Goal: Task Accomplishment & Management: Complete application form

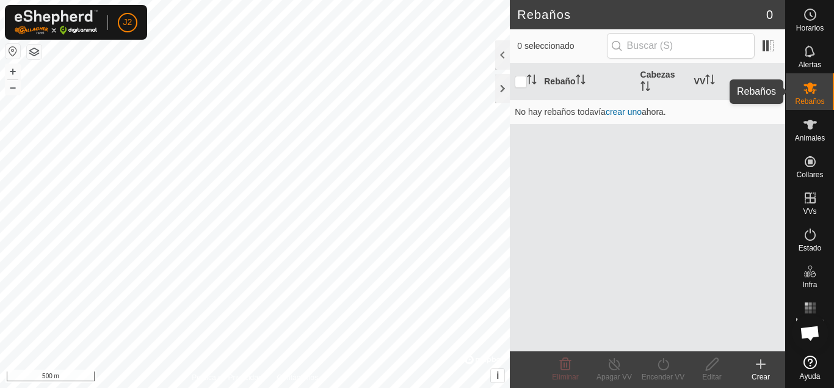
click at [816, 100] on span "Rebaños" at bounding box center [809, 101] width 29 height 7
click at [809, 81] on icon at bounding box center [810, 88] width 15 height 15
click at [808, 60] on es-notification-svg-icon at bounding box center [810, 52] width 22 height 20
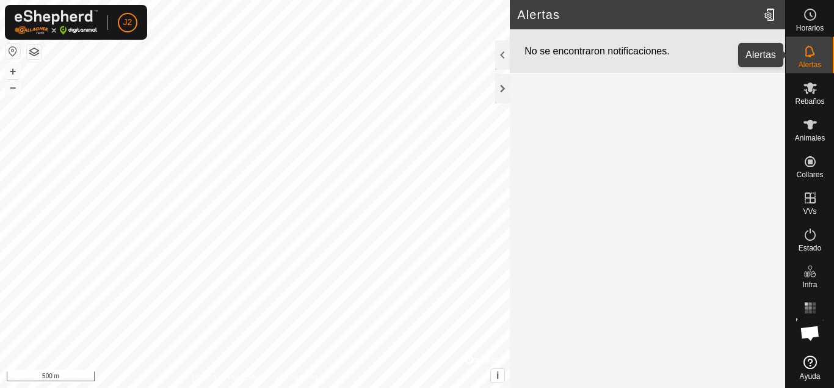
click at [814, 55] on icon at bounding box center [810, 51] width 10 height 12
click at [501, 87] on div at bounding box center [502, 88] width 15 height 29
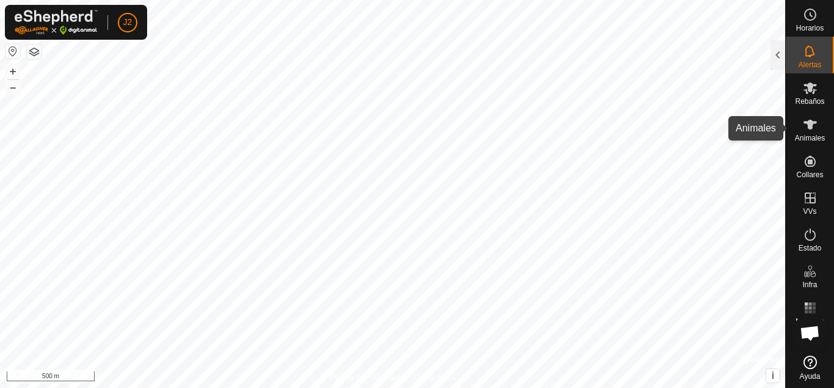
click at [817, 129] on icon at bounding box center [810, 124] width 15 height 15
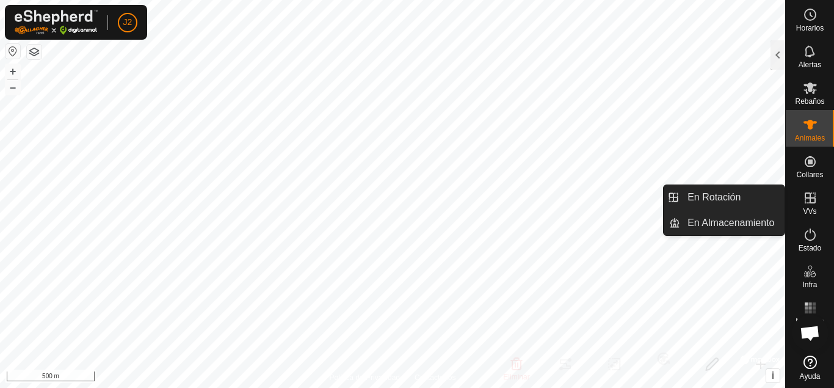
click at [807, 197] on link "En Rotación" at bounding box center [781, 198] width 104 height 24
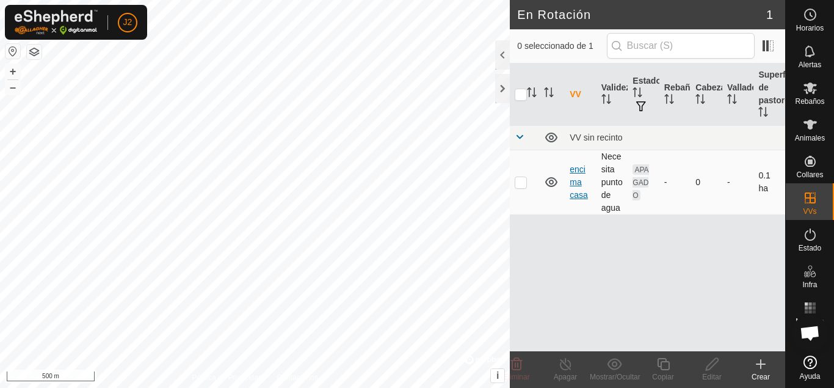
click at [573, 192] on link "encima casa" at bounding box center [579, 181] width 18 height 35
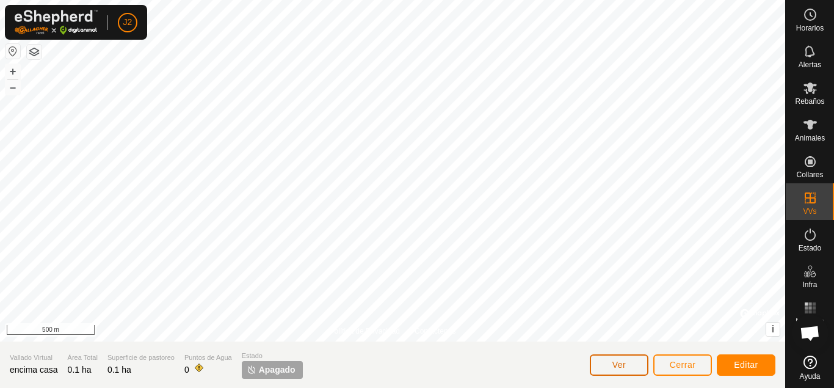
click at [610, 367] on button "Ver" at bounding box center [619, 364] width 59 height 21
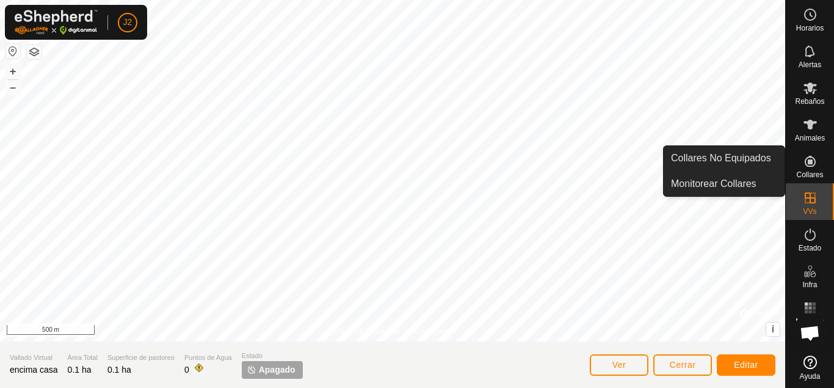
click at [817, 166] on span "Collares No Equipados" at bounding box center [770, 159] width 100 height 15
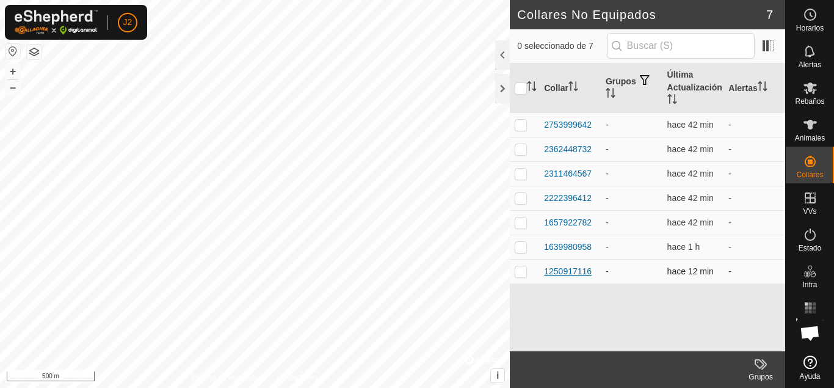
click at [574, 270] on div "1250917116" at bounding box center [568, 271] width 48 height 13
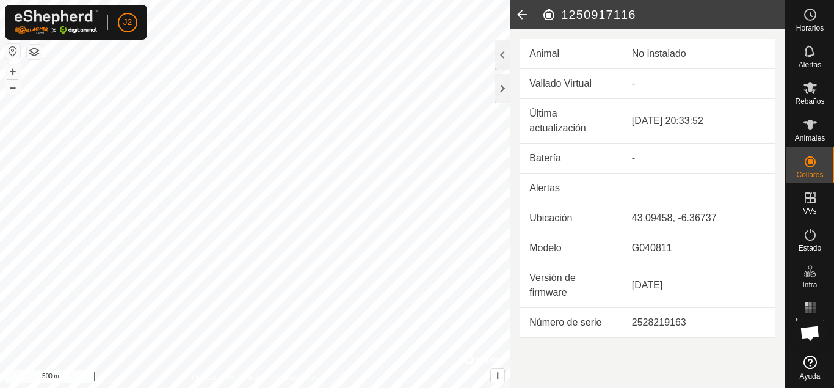
click at [520, 15] on icon at bounding box center [522, 14] width 24 height 29
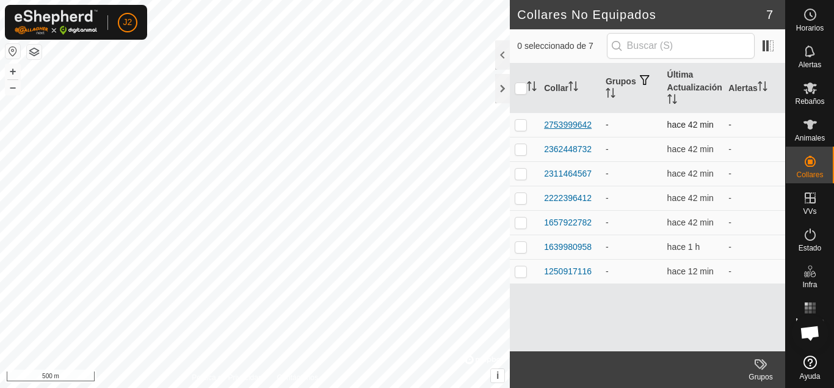
click at [557, 121] on div "2753999642" at bounding box center [568, 124] width 48 height 13
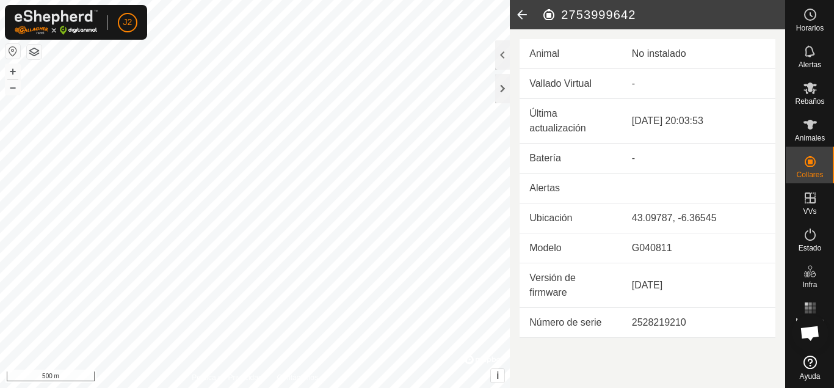
click at [521, 14] on icon at bounding box center [522, 14] width 24 height 29
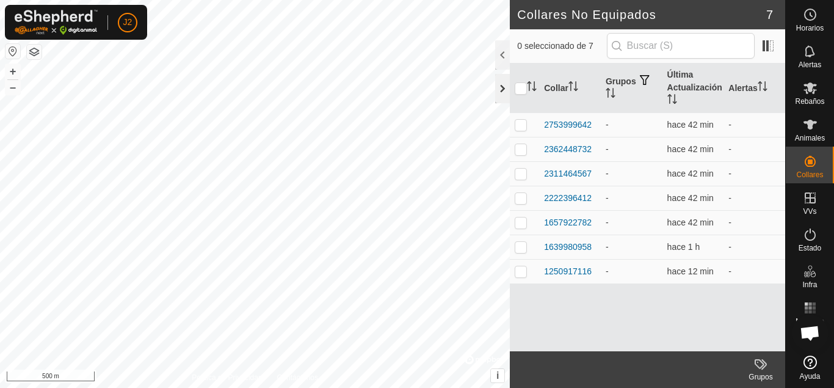
click at [507, 84] on div at bounding box center [502, 88] width 15 height 29
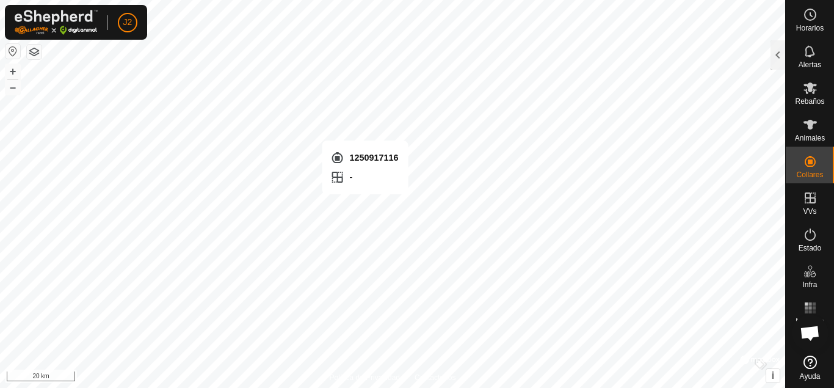
checkbox input "true"
checkbox input "false"
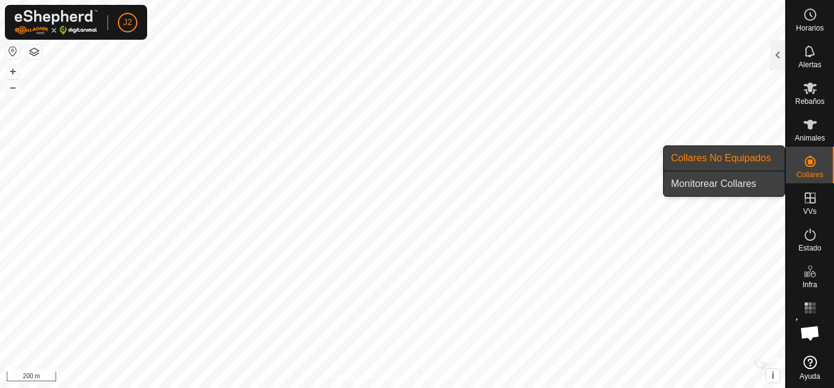
click at [745, 175] on link "Monitorear Collares" at bounding box center [724, 184] width 121 height 24
click at [745, 164] on link "Collares No Equipados" at bounding box center [724, 158] width 121 height 24
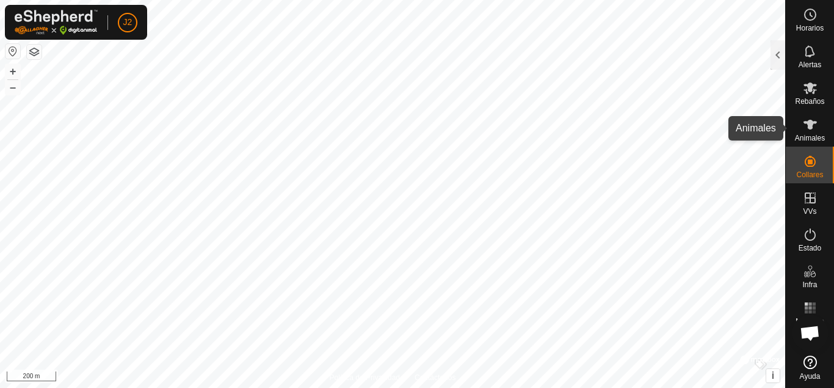
click at [812, 132] on es-animals-svg-icon at bounding box center [810, 125] width 22 height 20
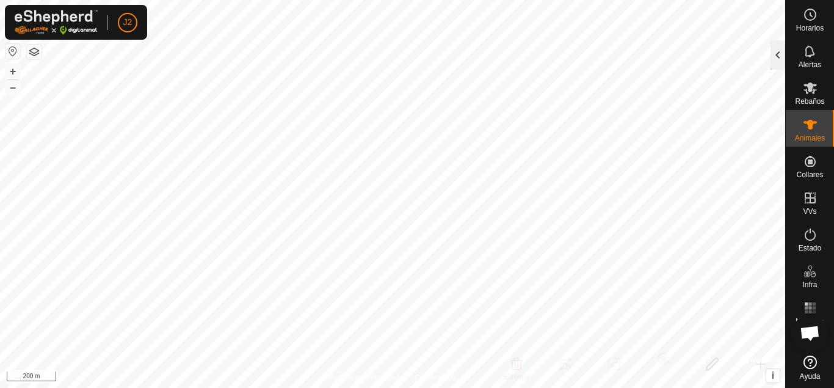
click at [779, 59] on div at bounding box center [777, 54] width 15 height 29
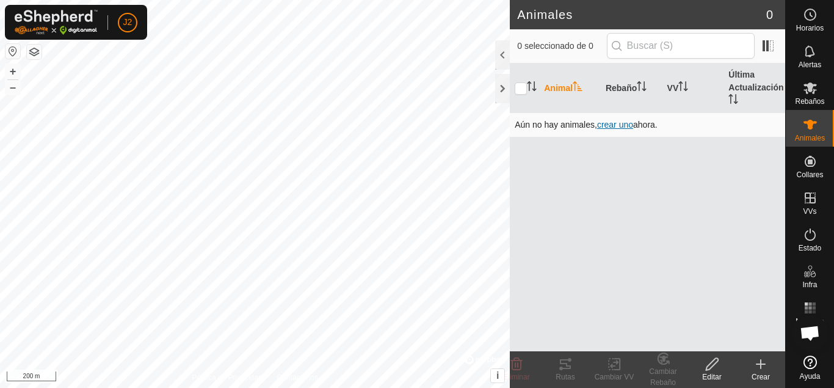
click at [618, 123] on span "crear uno" at bounding box center [615, 125] width 36 height 10
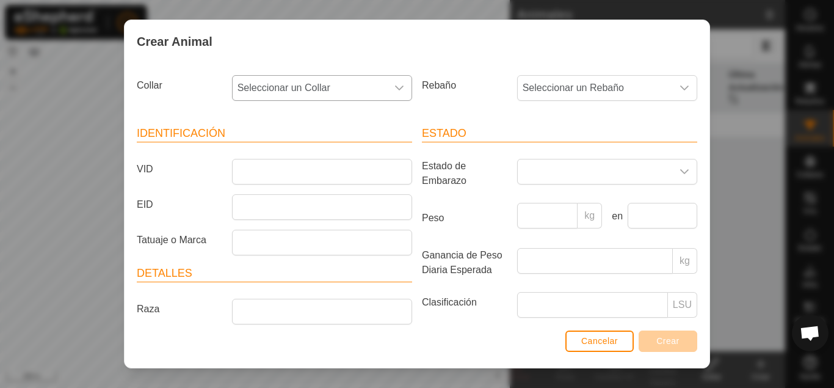
click at [403, 89] on icon "dropdown trigger" at bounding box center [399, 88] width 10 height 10
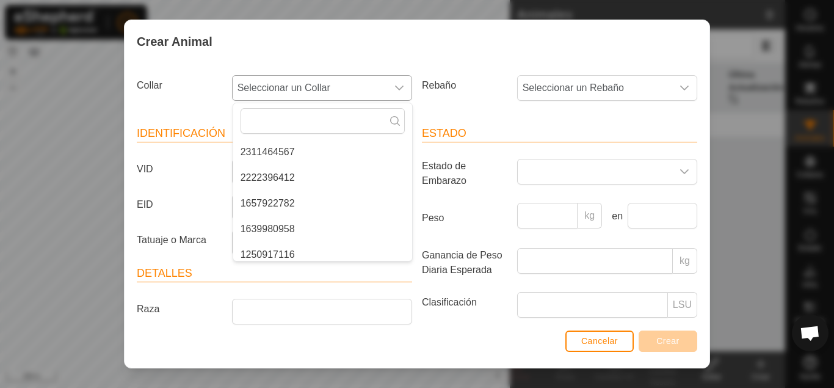
scroll to position [82, 0]
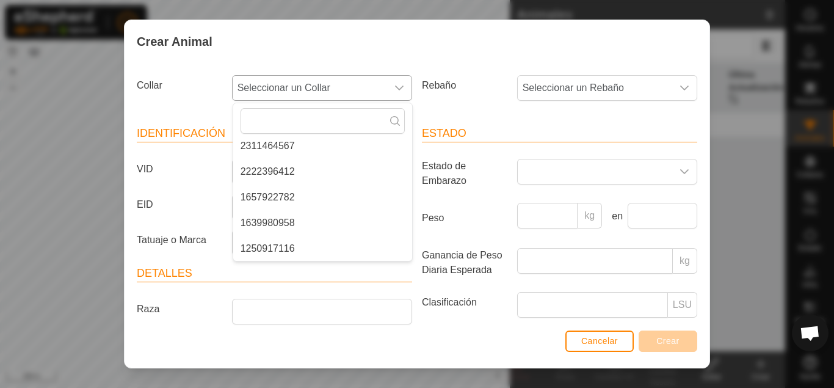
click at [292, 203] on li "1657922782" at bounding box center [322, 197] width 179 height 24
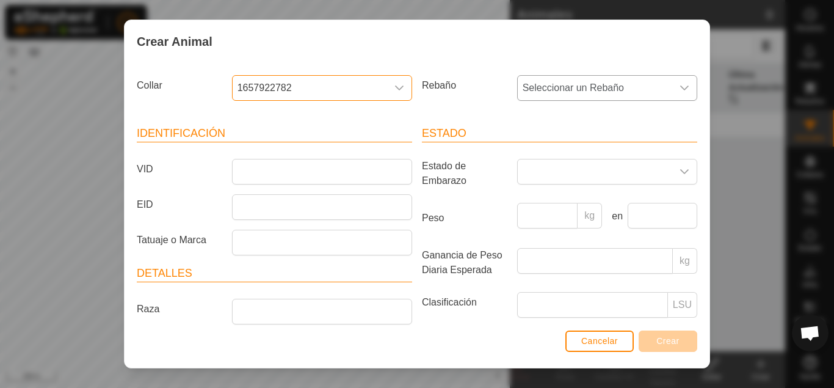
click at [611, 93] on span "Seleccionar un Rebaño" at bounding box center [595, 88] width 154 height 24
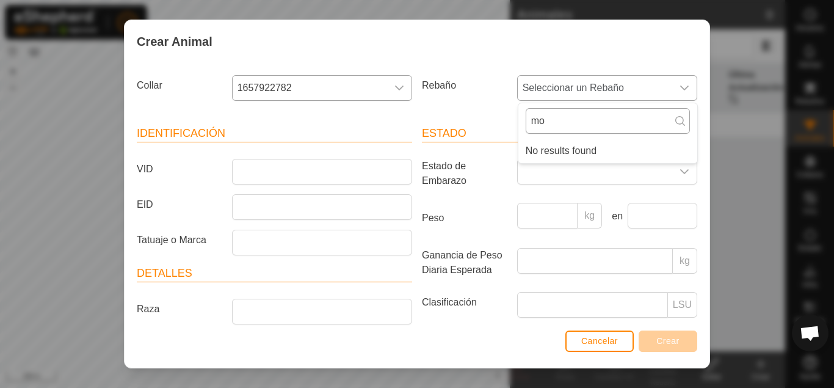
type input "m"
click at [337, 121] on div "Identificación VID EID Tatuaje o Marca Detalles Raza Clase de Ganado Mes de Nac…" at bounding box center [274, 271] width 285 height 323
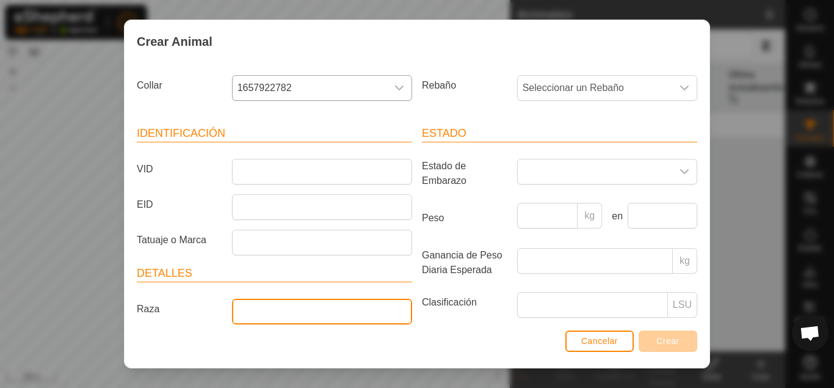
click at [298, 318] on input "Raza" at bounding box center [322, 312] width 180 height 26
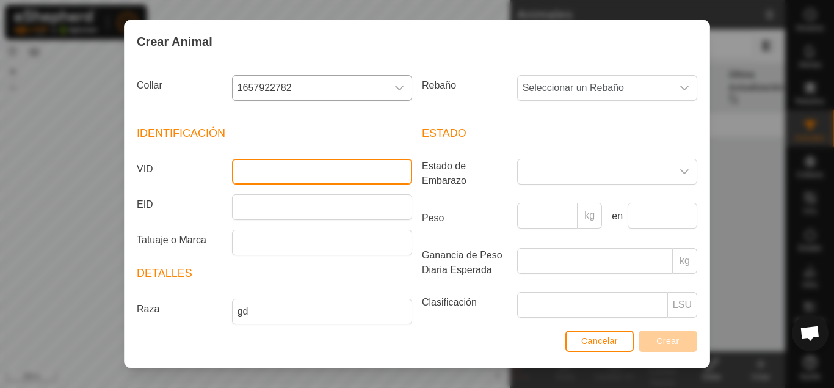
click at [294, 164] on input "VID" at bounding box center [322, 172] width 180 height 26
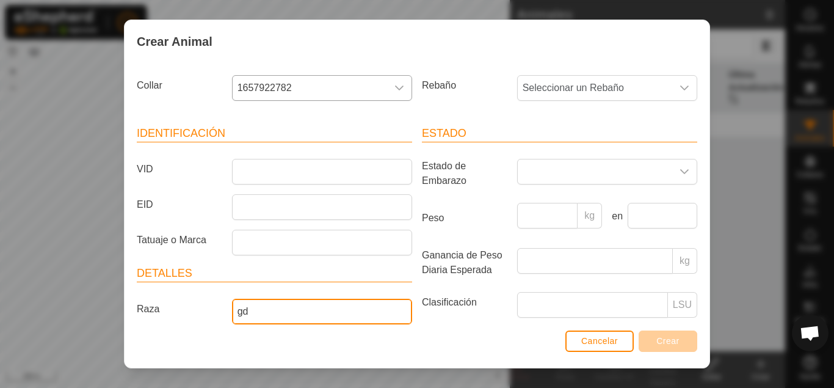
click at [267, 318] on input "gd" at bounding box center [322, 312] width 180 height 26
type input "g"
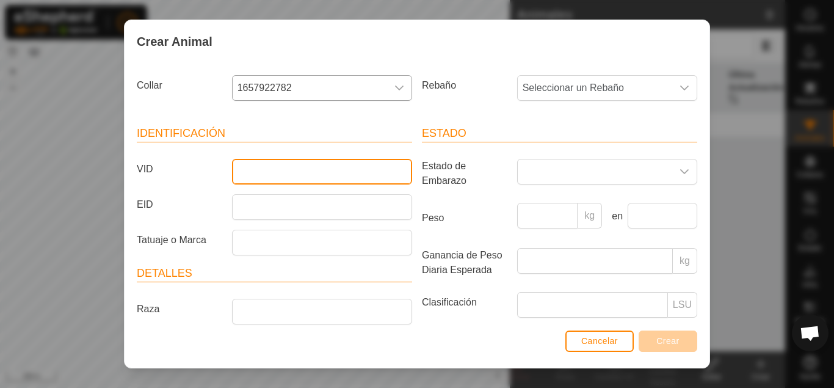
click at [341, 170] on input "VID" at bounding box center [322, 172] width 180 height 26
type input "Bimba"
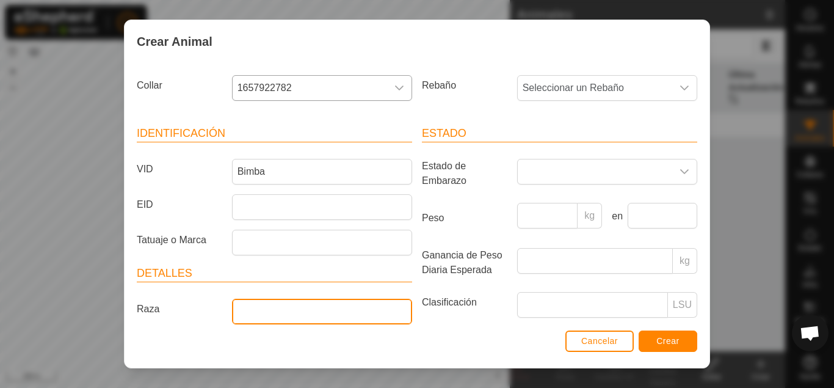
click at [367, 310] on input "Raza" at bounding box center [322, 312] width 180 height 26
click at [678, 170] on div "dropdown trigger" at bounding box center [684, 171] width 24 height 24
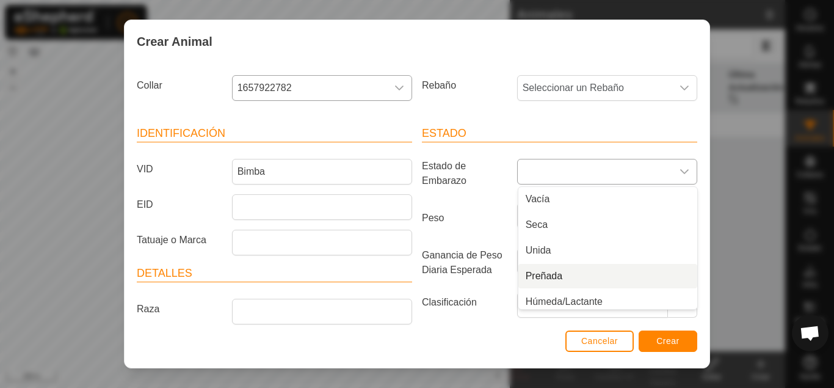
click at [609, 272] on li "Preñada" at bounding box center [607, 276] width 179 height 24
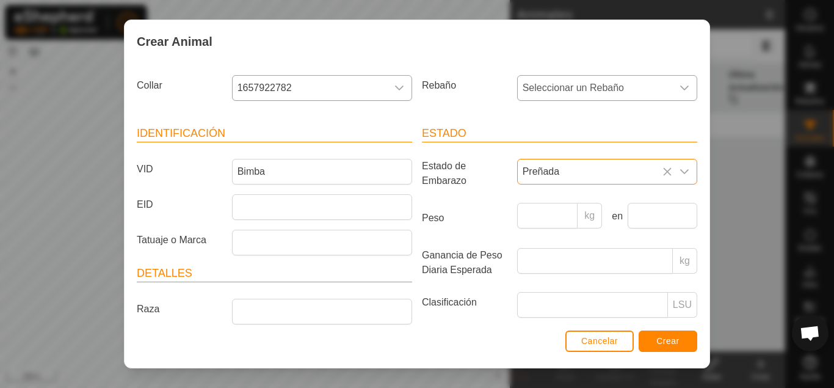
click at [687, 94] on div "dropdown trigger" at bounding box center [684, 88] width 24 height 24
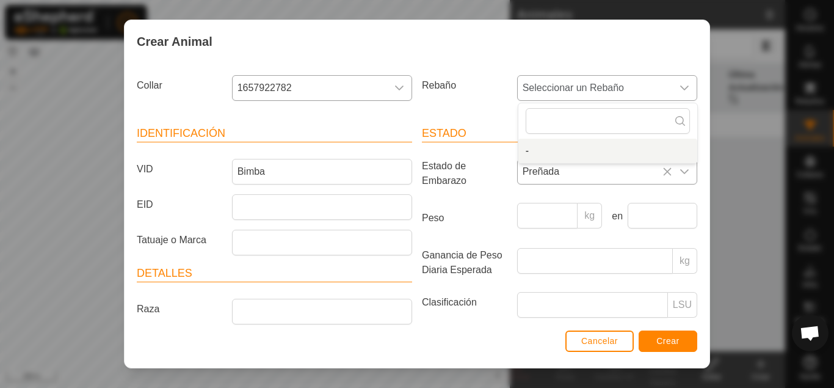
click at [545, 150] on li "-" at bounding box center [607, 151] width 179 height 24
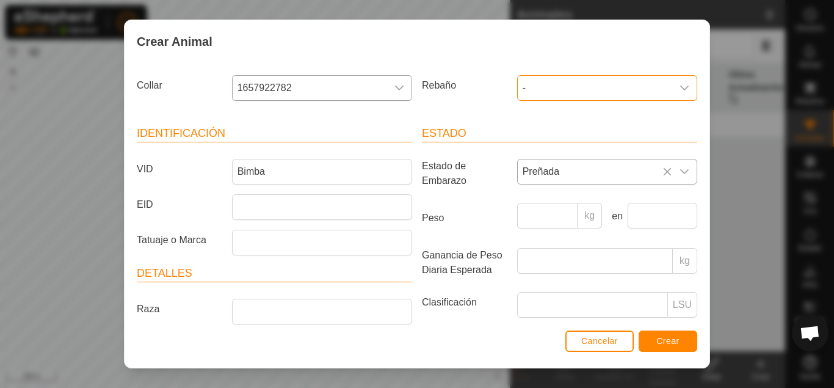
click at [682, 93] on div "dropdown trigger" at bounding box center [684, 88] width 24 height 24
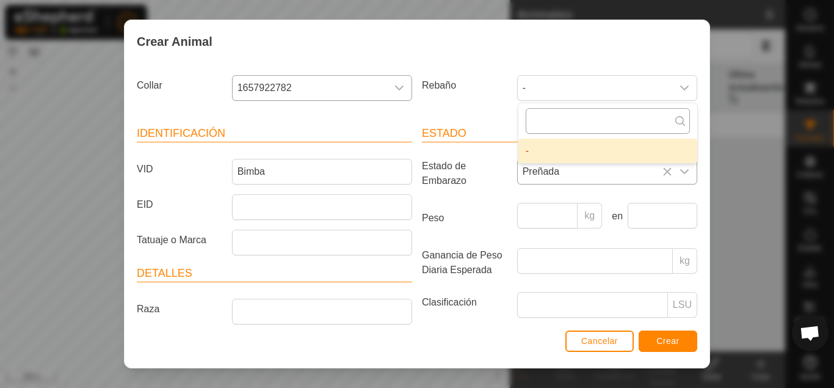
click at [621, 125] on input "text" at bounding box center [608, 121] width 164 height 26
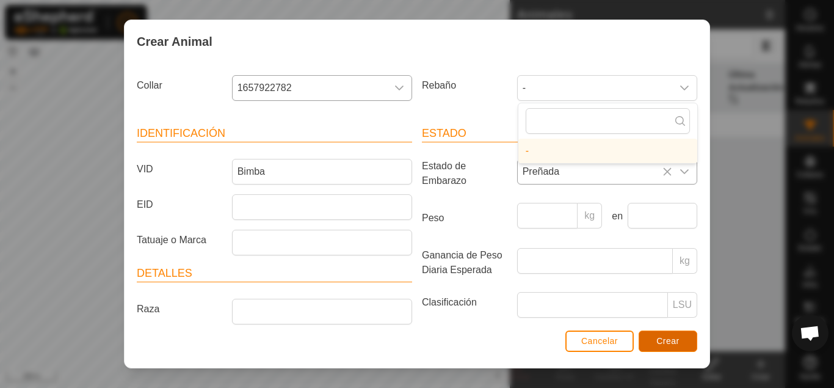
click at [664, 333] on button "Crear" at bounding box center [668, 340] width 59 height 21
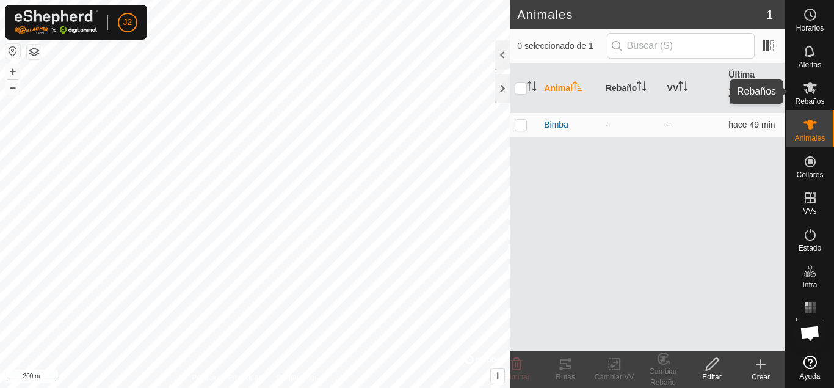
click at [814, 102] on span "Rebaños" at bounding box center [809, 101] width 29 height 7
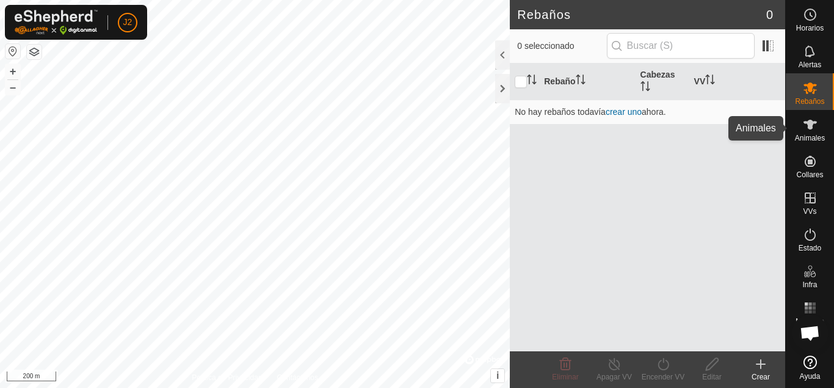
click at [810, 134] on span "Animales" at bounding box center [810, 137] width 30 height 7
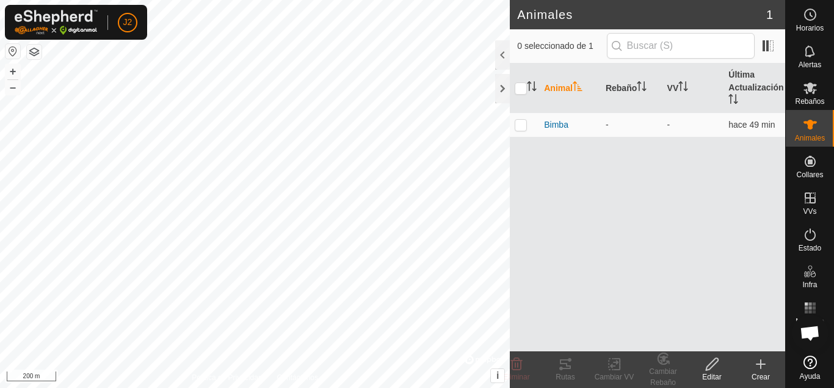
click at [564, 87] on th "Animal" at bounding box center [570, 87] width 62 height 49
click at [750, 364] on create-svg-icon at bounding box center [760, 363] width 49 height 15
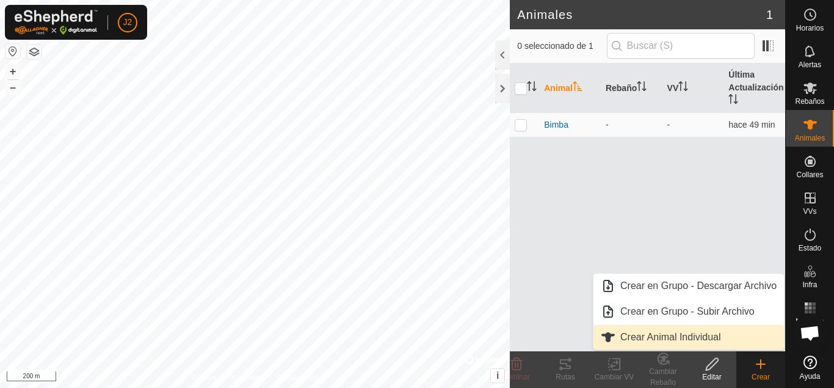
click at [739, 335] on link "Crear Animal Individual" at bounding box center [688, 337] width 190 height 24
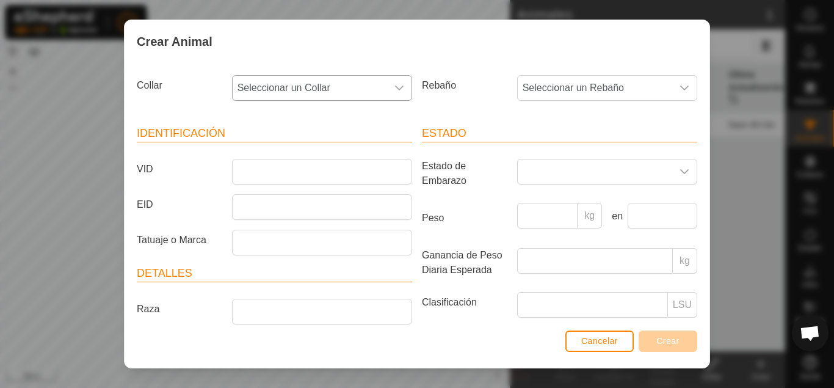
click at [374, 94] on span "Seleccionar un Collar" at bounding box center [310, 88] width 154 height 24
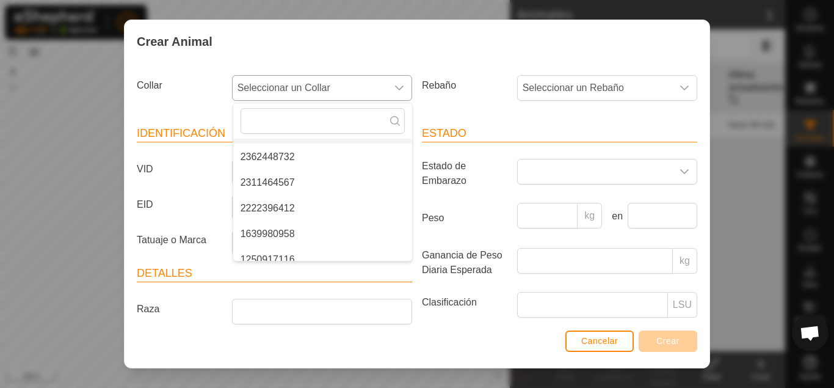
scroll to position [56, 0]
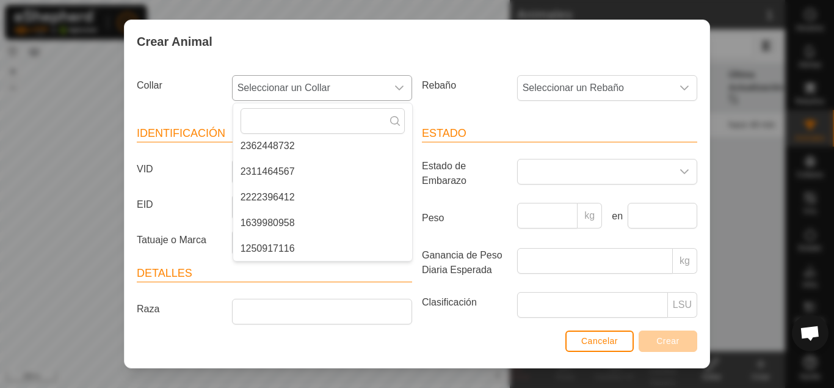
click at [329, 217] on li "1639980958" at bounding box center [322, 223] width 179 height 24
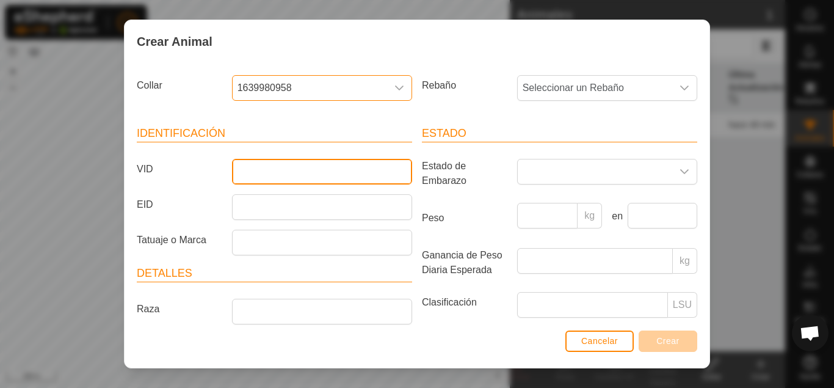
click at [328, 170] on input "VID" at bounding box center [322, 172] width 180 height 26
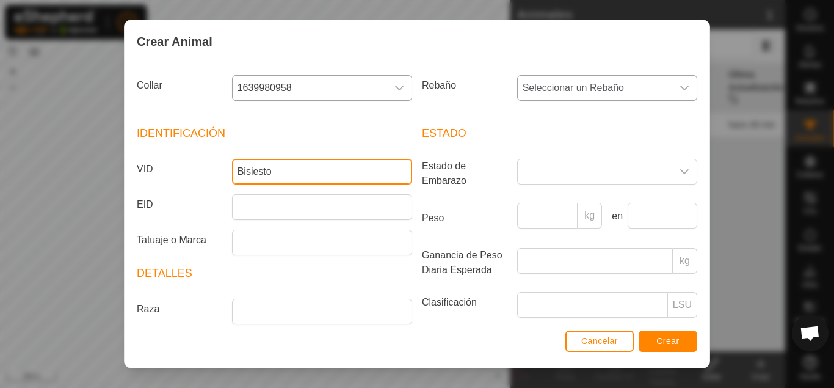
type input "Bisiesto"
click at [685, 88] on icon "dropdown trigger" at bounding box center [684, 88] width 10 height 10
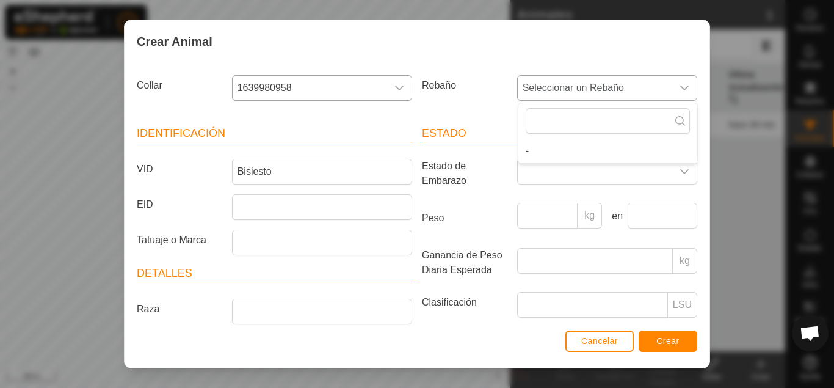
click at [609, 149] on li "-" at bounding box center [607, 151] width 179 height 24
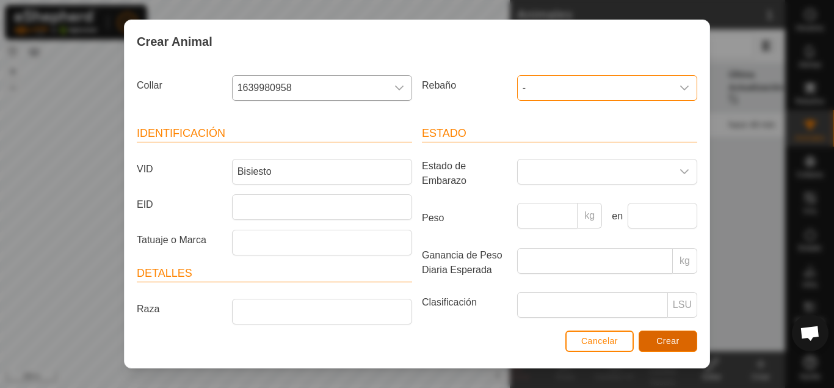
click at [666, 338] on span "Crear" at bounding box center [667, 341] width 23 height 10
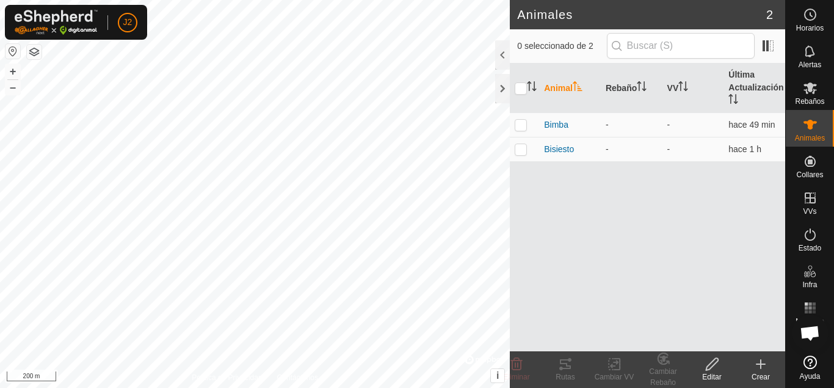
click at [756, 370] on icon at bounding box center [760, 363] width 15 height 15
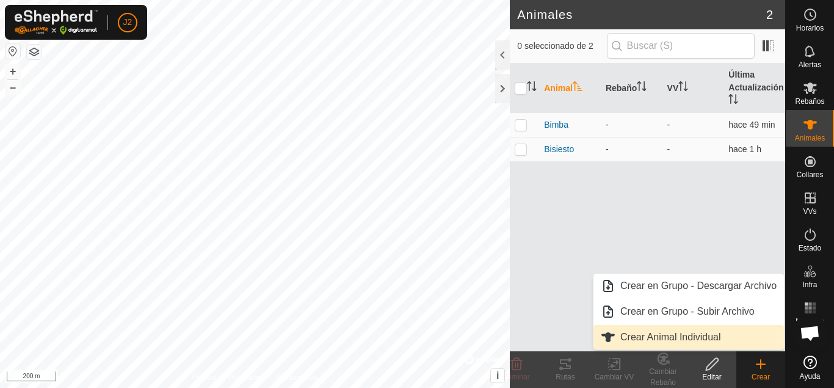
click at [703, 335] on link "Crear Animal Individual" at bounding box center [688, 337] width 190 height 24
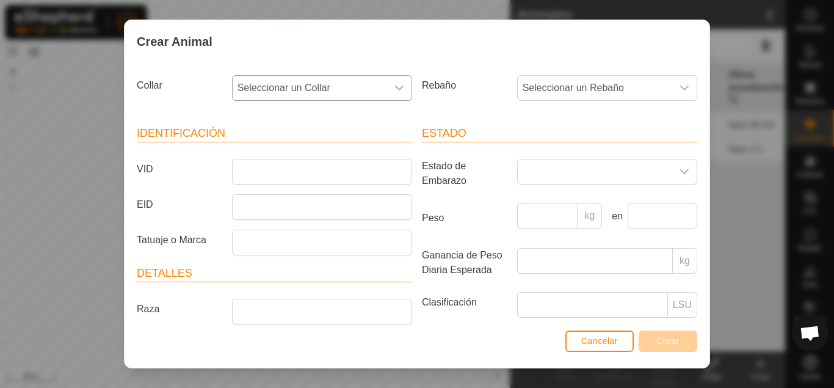
click at [378, 95] on span "Seleccionar un Collar" at bounding box center [310, 88] width 154 height 24
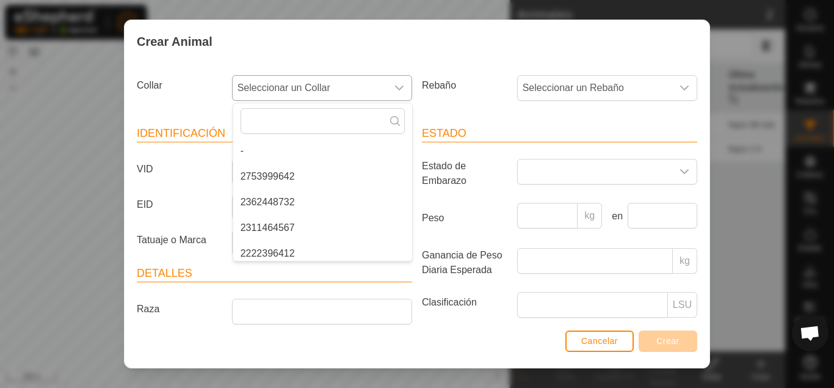
click at [357, 183] on li "2753999642" at bounding box center [322, 176] width 179 height 24
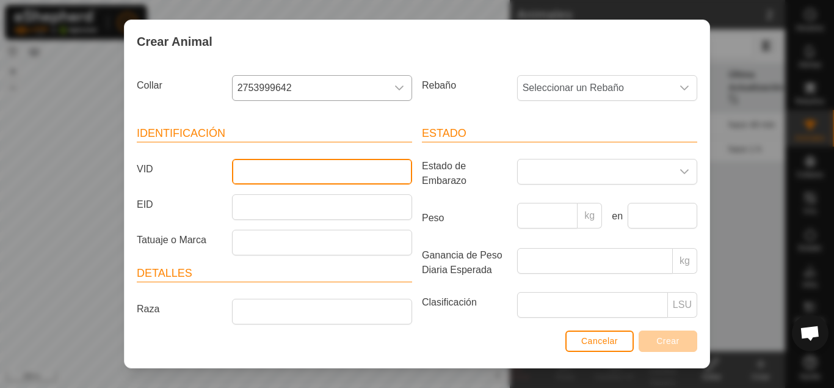
click at [322, 167] on input "VID" at bounding box center [322, 172] width 180 height 26
type input "Plana"
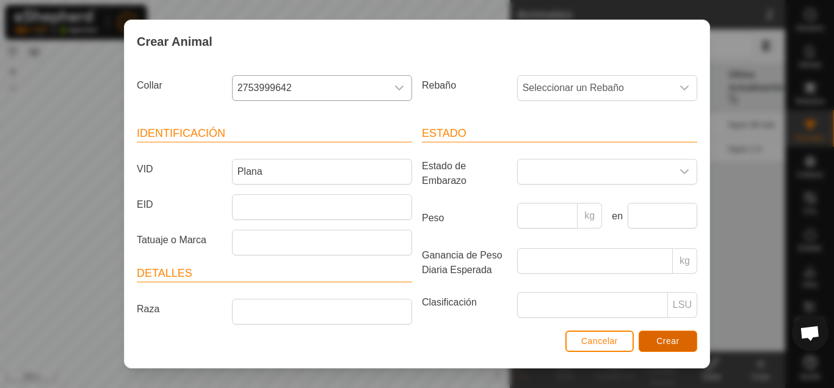
click at [683, 347] on button "Crear" at bounding box center [668, 340] width 59 height 21
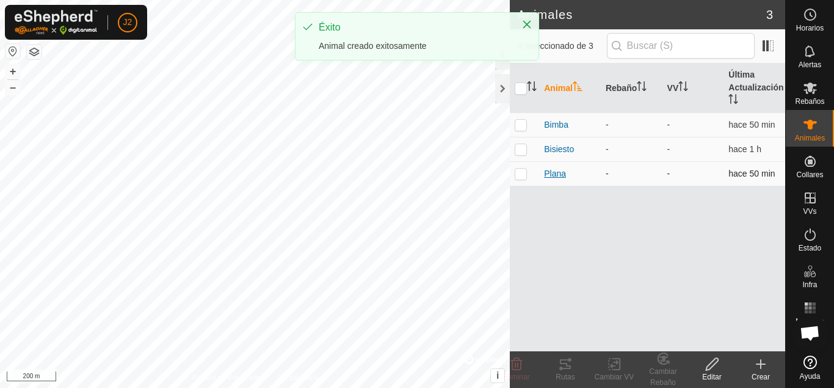
click at [557, 176] on span "Plana" at bounding box center [555, 173] width 22 height 13
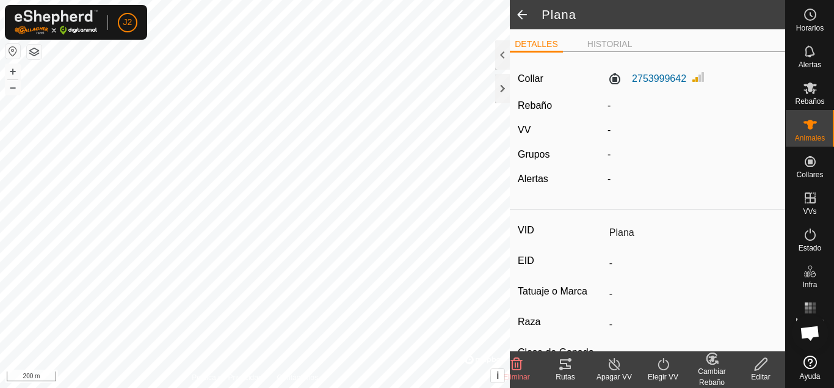
click at [758, 362] on icon at bounding box center [760, 363] width 15 height 15
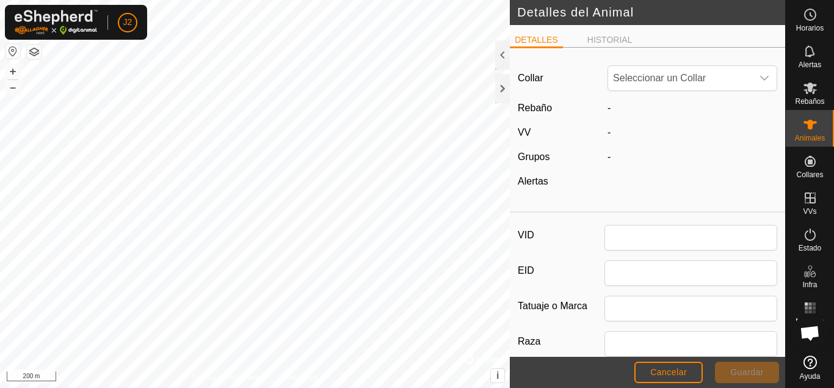
type input "Plana"
type input "0"
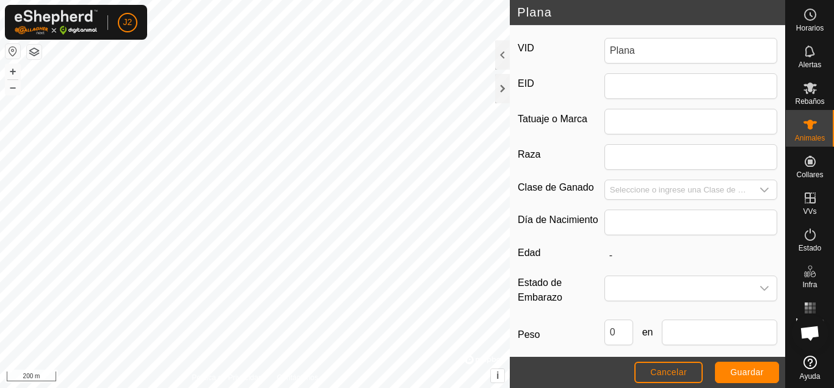
scroll to position [248, 0]
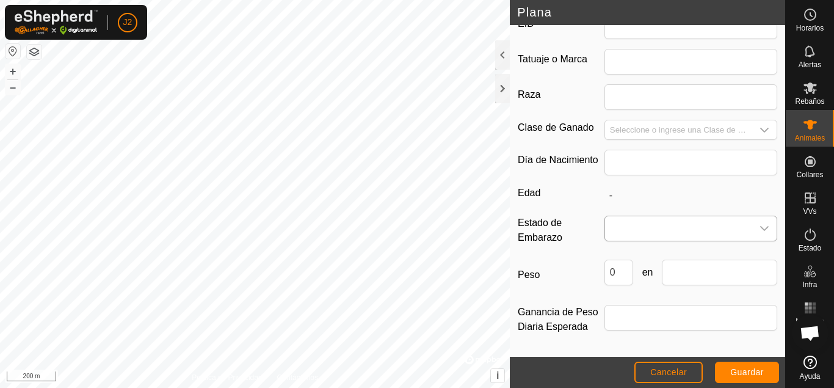
click at [765, 224] on icon "dropdown trigger" at bounding box center [764, 228] width 10 height 10
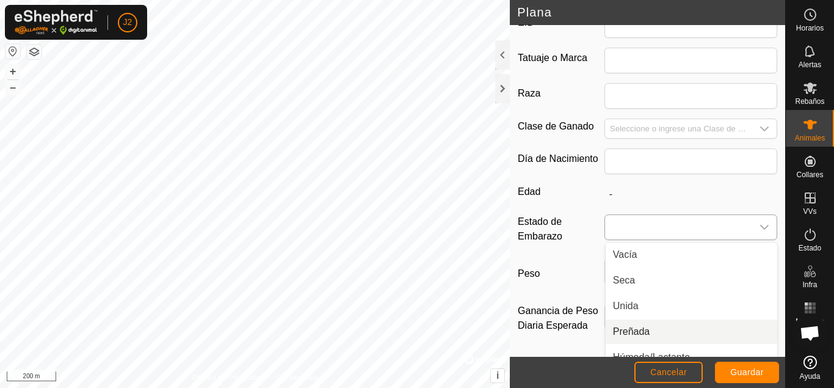
click at [660, 332] on li "Preñada" at bounding box center [692, 331] width 172 height 24
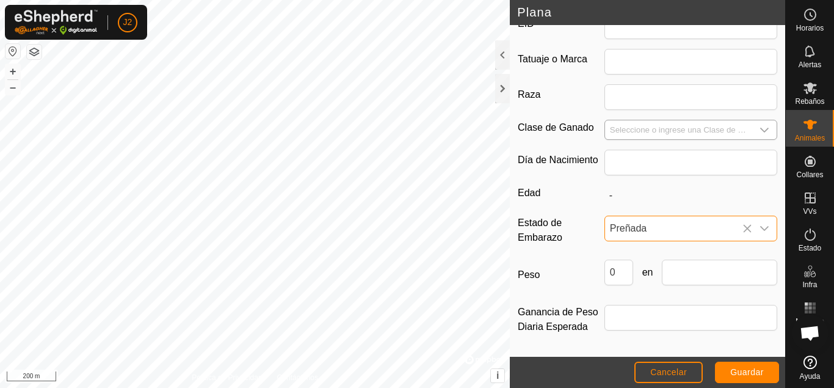
click at [748, 129] on input "Seleccione o ingrese una Clase de Ganado" at bounding box center [678, 129] width 147 height 19
click at [765, 132] on icon "dropdown trigger" at bounding box center [764, 130] width 10 height 10
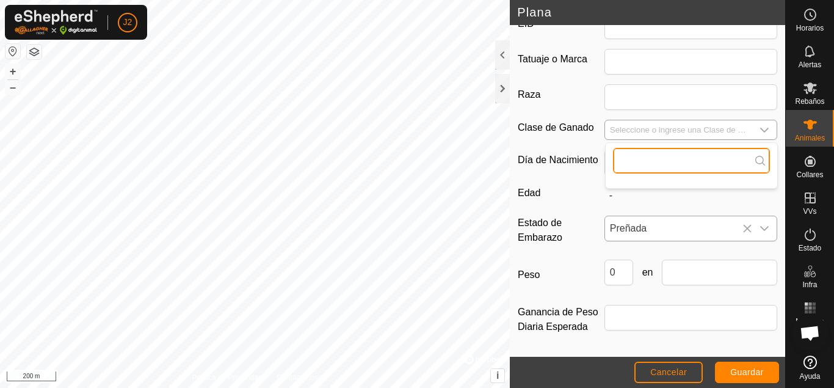
click at [692, 167] on input "text" at bounding box center [691, 161] width 157 height 26
type input "e"
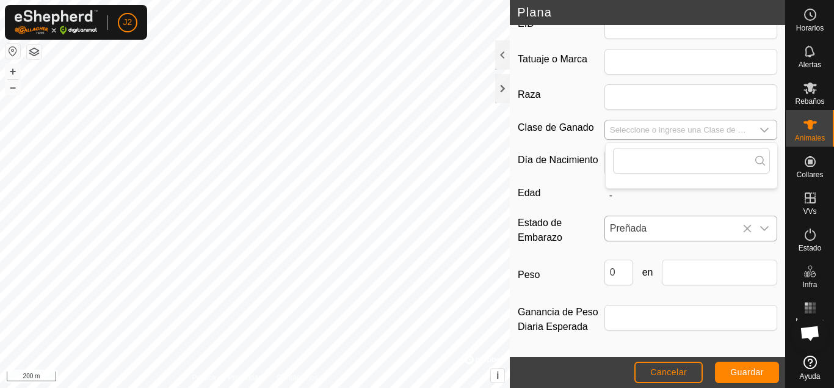
click at [762, 129] on icon "dropdown trigger" at bounding box center [764, 130] width 10 height 10
click at [734, 374] on span "Guardar" at bounding box center [747, 372] width 34 height 10
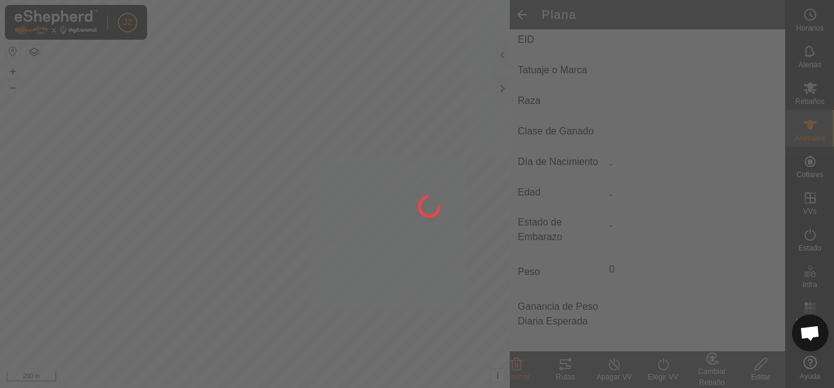
scroll to position [226, 0]
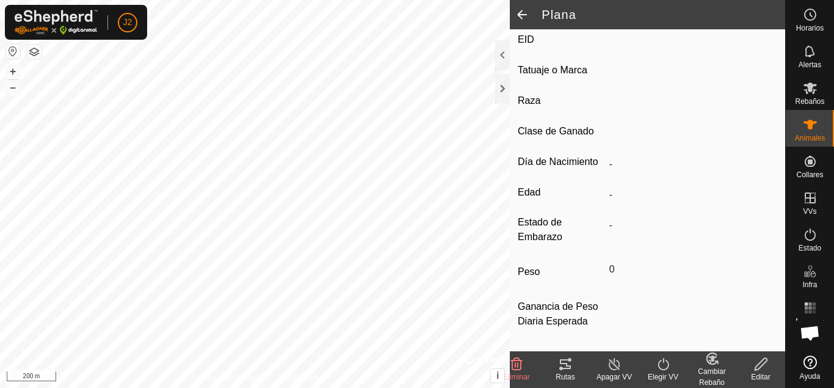
type input "-"
type input "0 kg"
type input "-"
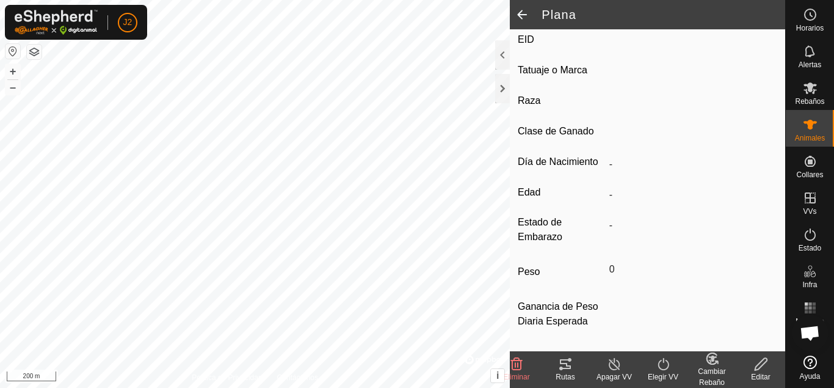
type input "-"
click at [522, 14] on span at bounding box center [522, 14] width 24 height 29
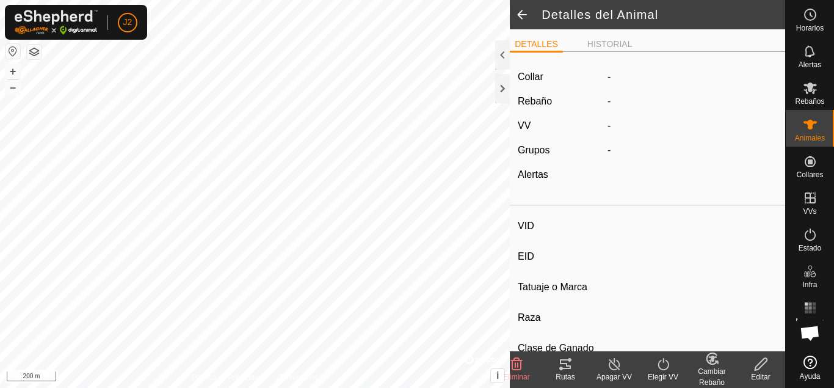
scroll to position [222, 0]
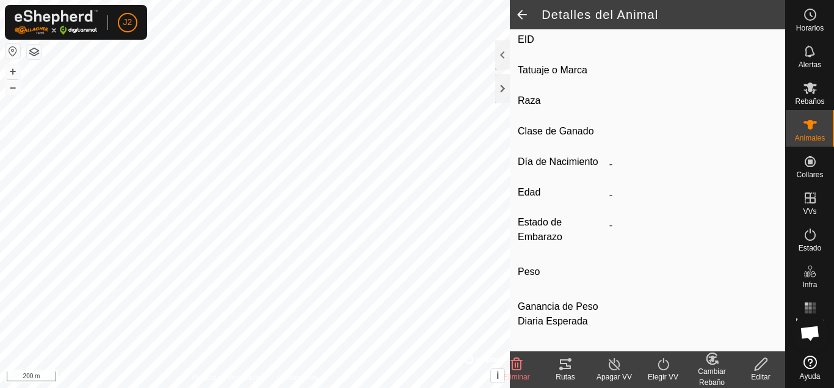
type input "Plana"
type input "-"
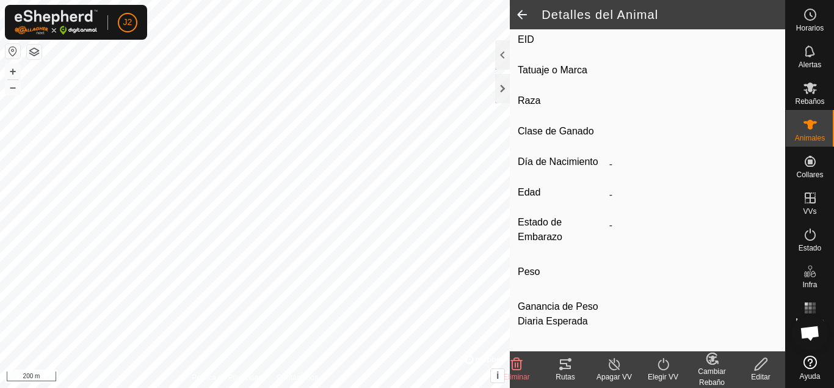
type input "Preñada"
type input "0 kg"
type input "-"
click at [522, 14] on span at bounding box center [522, 14] width 24 height 29
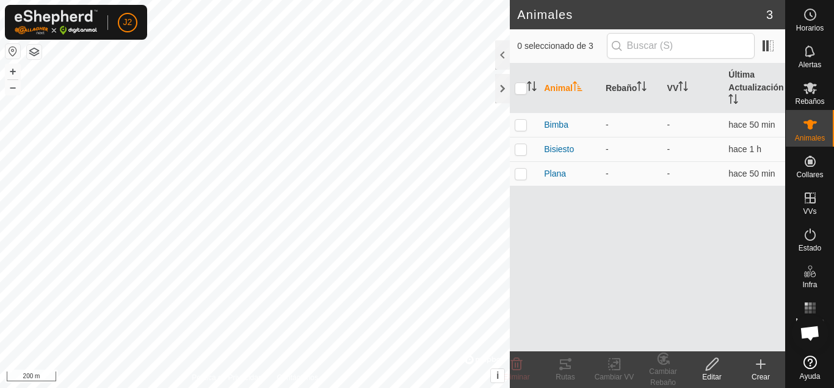
click at [766, 371] on icon at bounding box center [760, 363] width 15 height 15
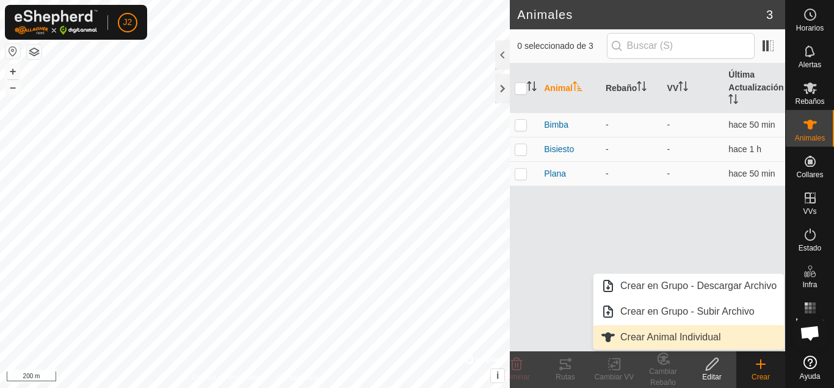
click at [725, 342] on link "Crear Animal Individual" at bounding box center [688, 337] width 190 height 24
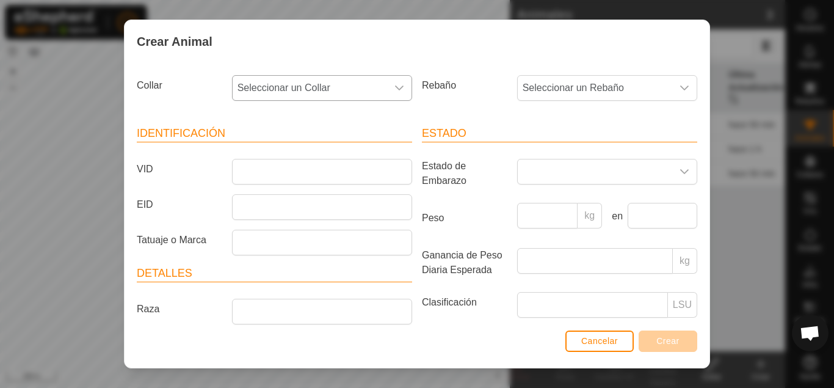
click at [403, 90] on icon "dropdown trigger" at bounding box center [399, 88] width 10 height 10
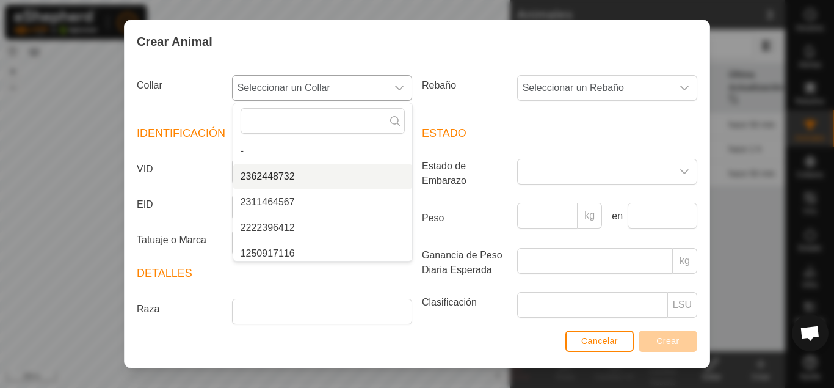
scroll to position [5, 0]
click at [342, 179] on li "2362448732" at bounding box center [322, 171] width 179 height 24
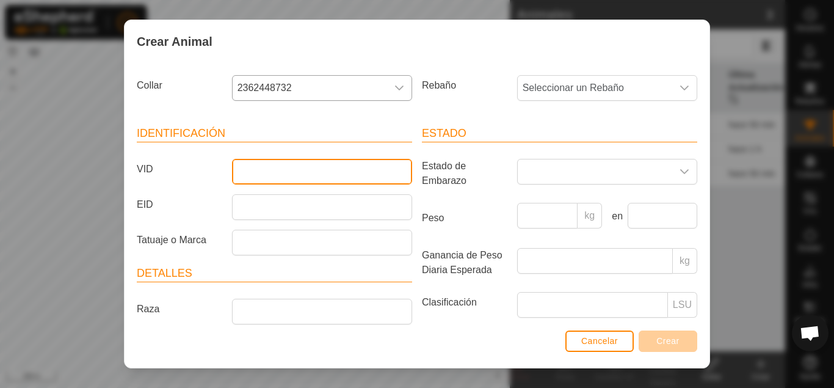
click at [331, 174] on input "VID" at bounding box center [322, 172] width 180 height 26
type input "Caina"
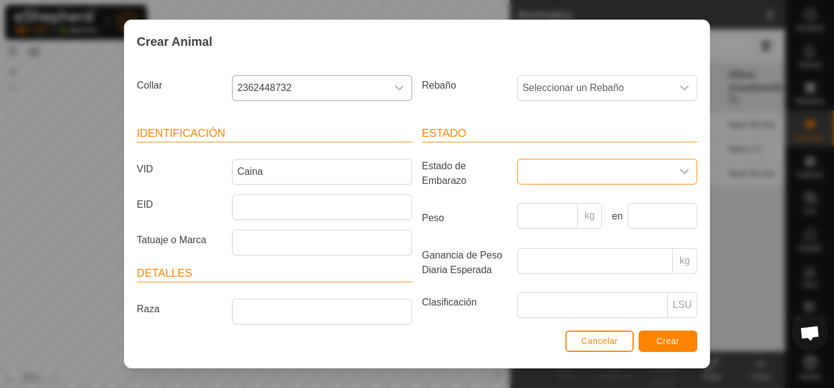
click at [638, 179] on span at bounding box center [595, 171] width 154 height 24
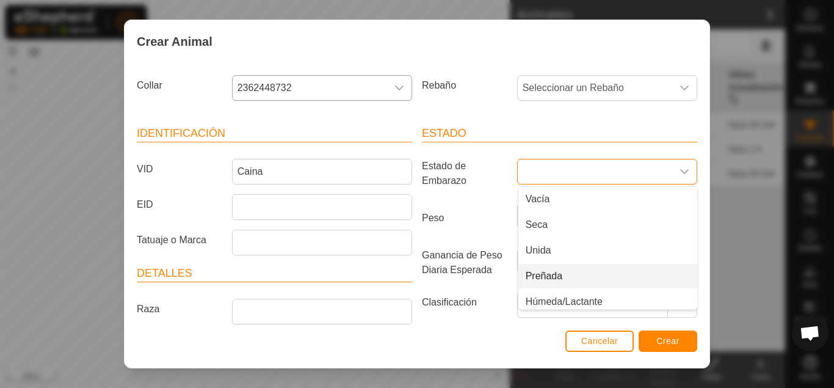
click at [601, 273] on li "Preñada" at bounding box center [607, 276] width 179 height 24
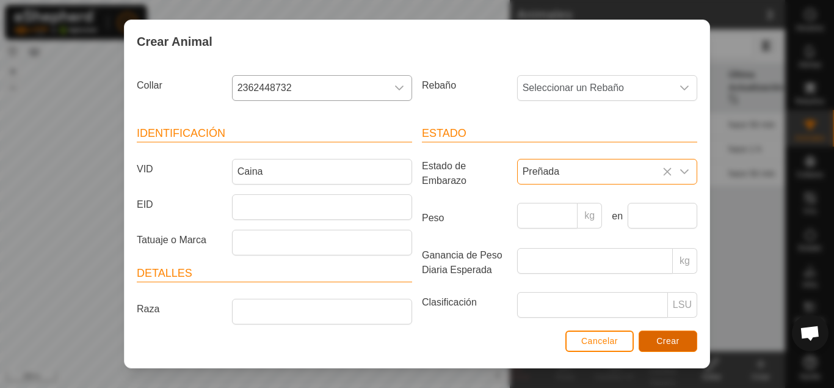
click at [678, 344] on span "Crear" at bounding box center [667, 341] width 23 height 10
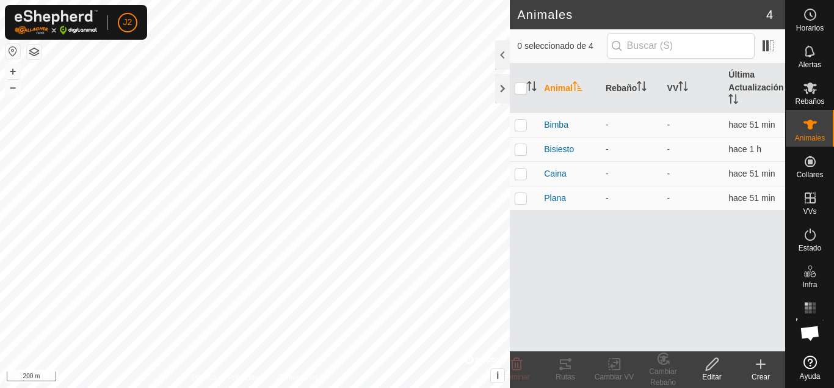
click at [765, 369] on icon at bounding box center [760, 363] width 15 height 15
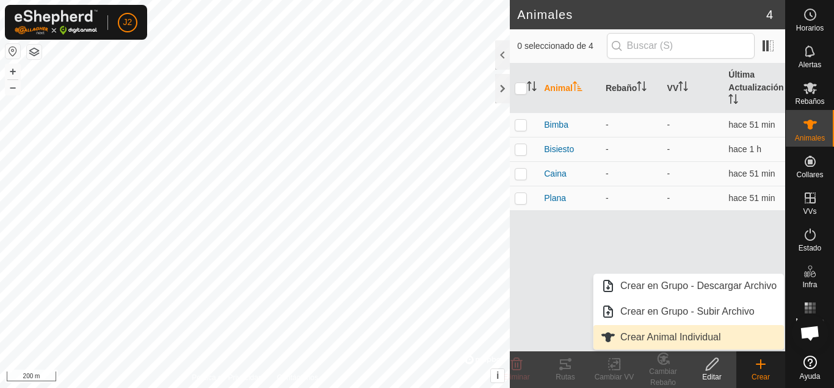
click at [724, 331] on link "Crear Animal Individual" at bounding box center [688, 337] width 190 height 24
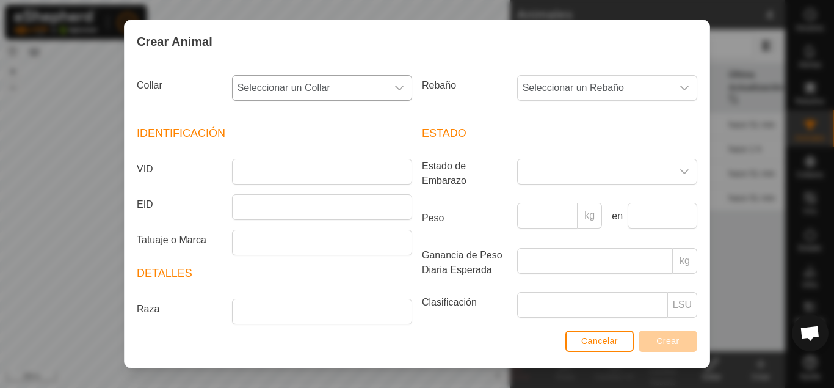
click at [388, 81] on div "dropdown trigger" at bounding box center [399, 88] width 24 height 24
click at [348, 173] on li "2311464567" at bounding box center [322, 176] width 179 height 24
click at [320, 166] on input "VID" at bounding box center [322, 172] width 180 height 26
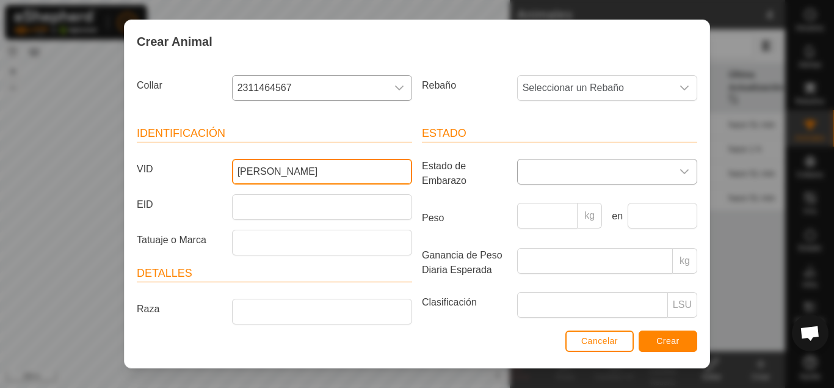
type input "[PERSON_NAME]"
click at [606, 176] on span at bounding box center [595, 171] width 154 height 24
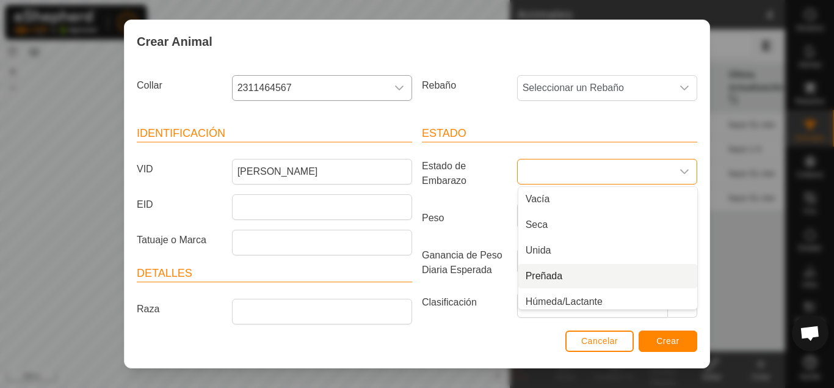
click at [576, 267] on li "Preñada" at bounding box center [607, 276] width 179 height 24
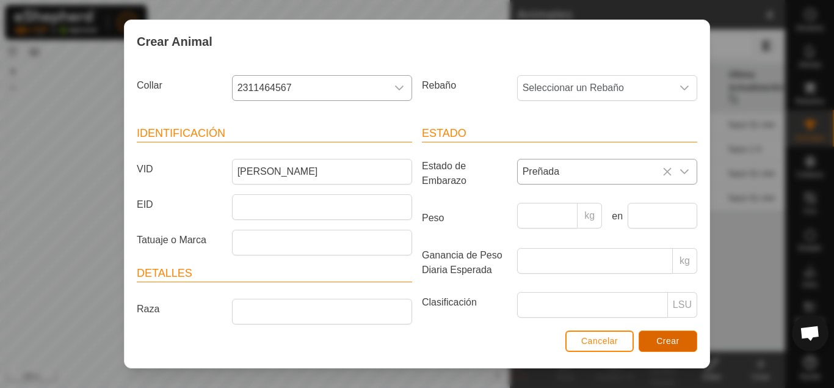
click at [667, 344] on span "Crear" at bounding box center [667, 341] width 23 height 10
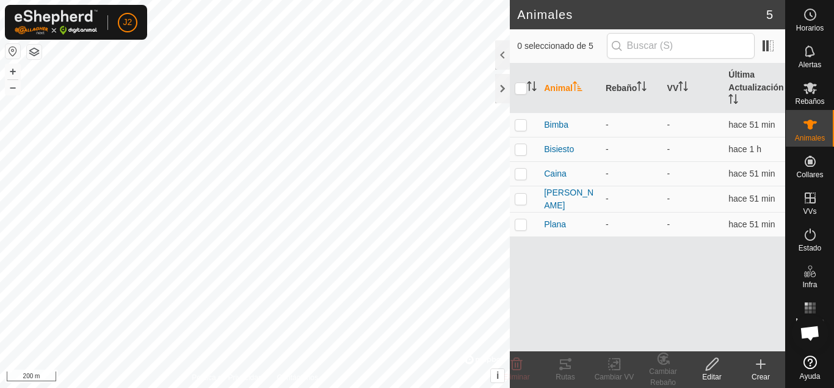
click at [754, 367] on icon at bounding box center [760, 363] width 15 height 15
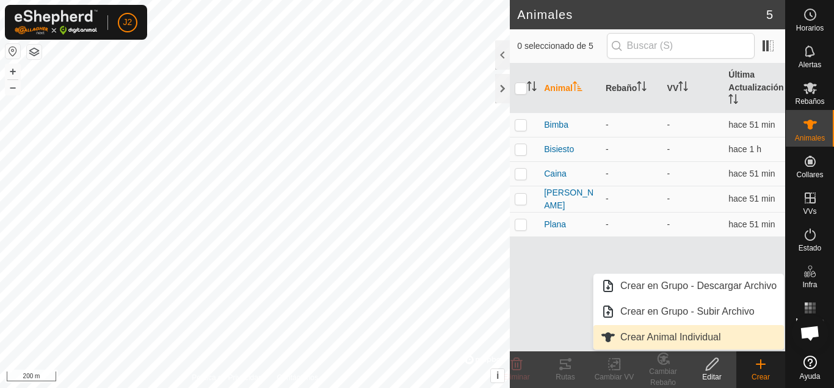
click at [637, 332] on link "Crear Animal Individual" at bounding box center [688, 337] width 190 height 24
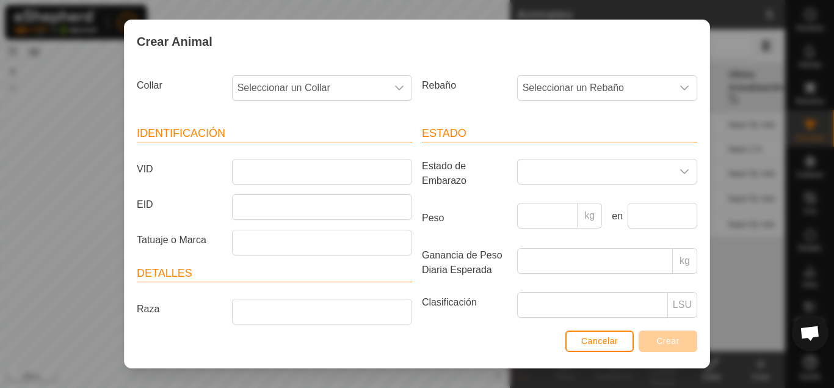
click at [341, 73] on div "Collar Seleccionar un Collar" at bounding box center [274, 92] width 285 height 45
click at [345, 82] on span "Seleccionar un Collar" at bounding box center [310, 88] width 154 height 24
click at [334, 167] on li "2222396412" at bounding box center [322, 176] width 179 height 24
click at [333, 170] on input "VID" at bounding box center [322, 172] width 180 height 26
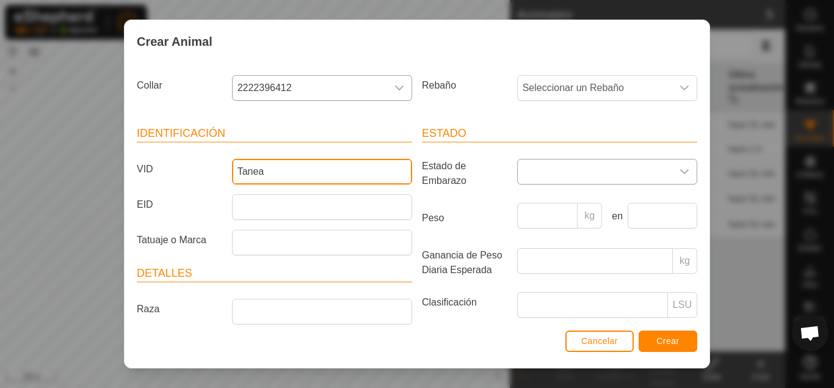
type input "Tanea"
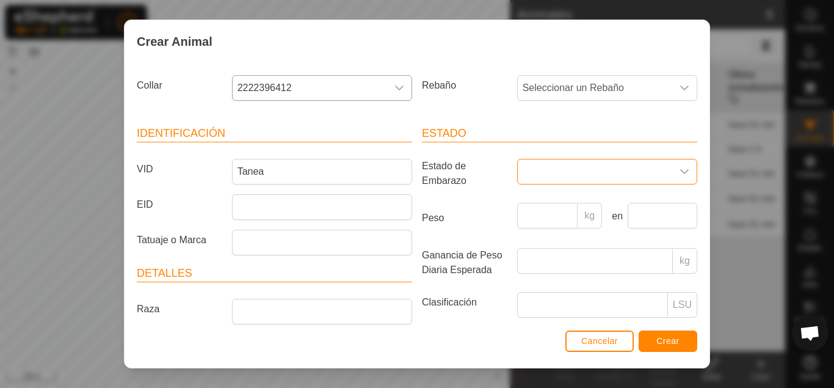
click at [584, 181] on span at bounding box center [595, 171] width 154 height 24
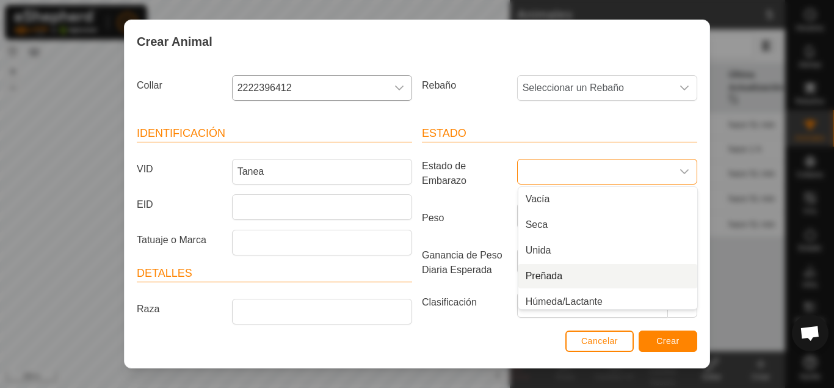
click at [611, 272] on li "Preñada" at bounding box center [607, 276] width 179 height 24
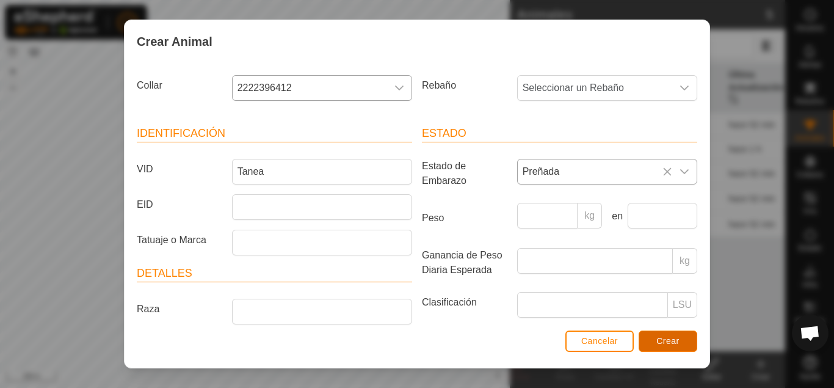
click at [670, 336] on span "Crear" at bounding box center [667, 341] width 23 height 10
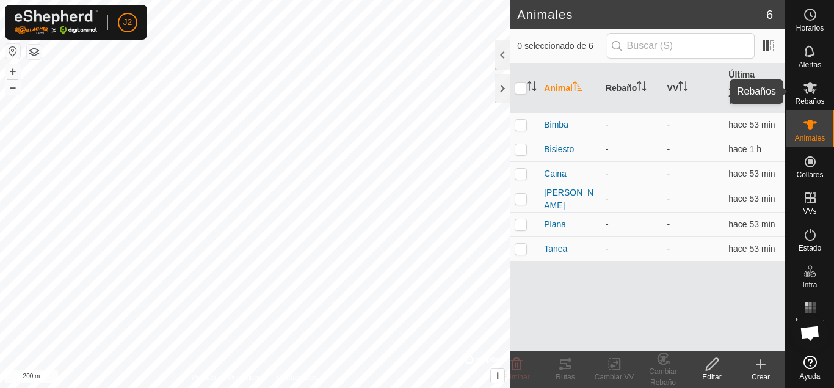
click at [820, 92] on es-mob-svg-icon at bounding box center [810, 88] width 22 height 20
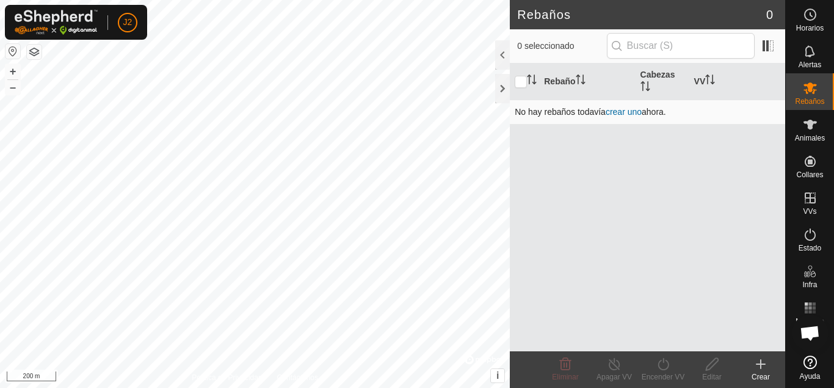
click at [627, 113] on link "crear uno" at bounding box center [624, 112] width 36 height 10
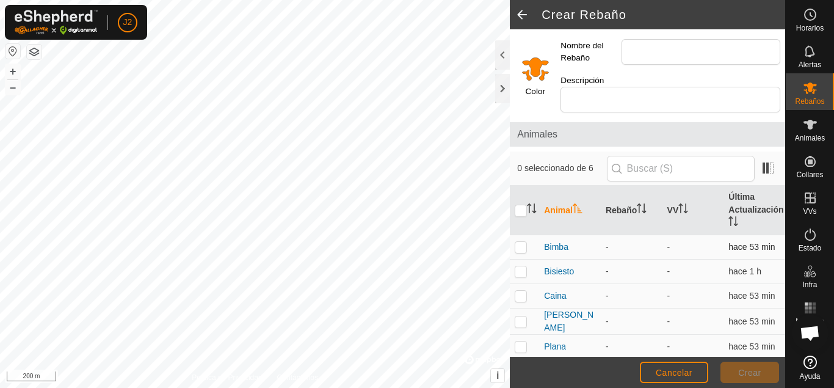
click at [518, 250] on p-checkbox at bounding box center [521, 247] width 12 height 10
checkbox input "true"
click at [518, 270] on p-checkbox at bounding box center [521, 271] width 12 height 10
checkbox input "true"
click at [687, 59] on input "Nombre del Rebaño" at bounding box center [700, 52] width 159 height 26
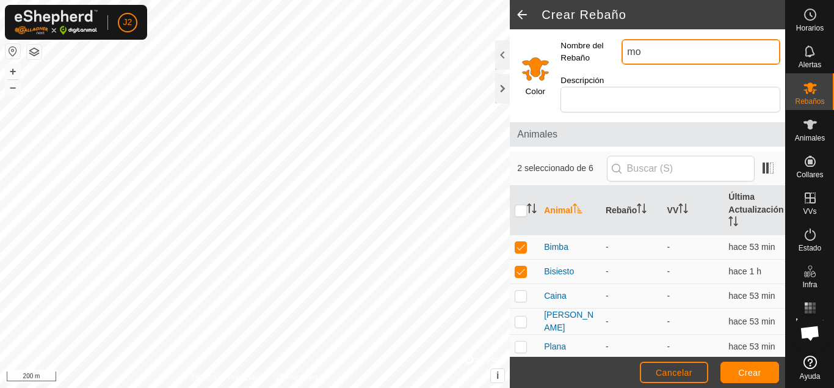
type input "m"
type input "f"
type input "monte"
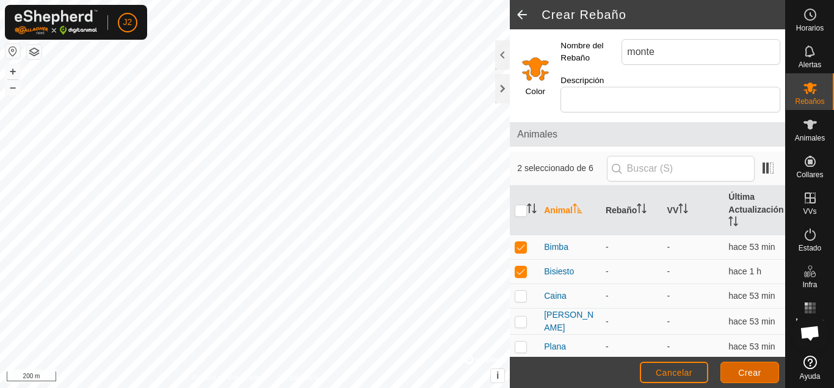
click at [739, 373] on span "Crear" at bounding box center [749, 372] width 23 height 10
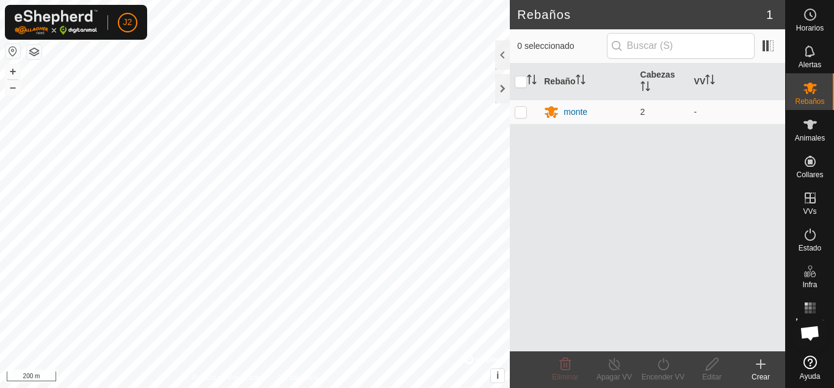
click at [764, 371] on icon at bounding box center [760, 363] width 15 height 15
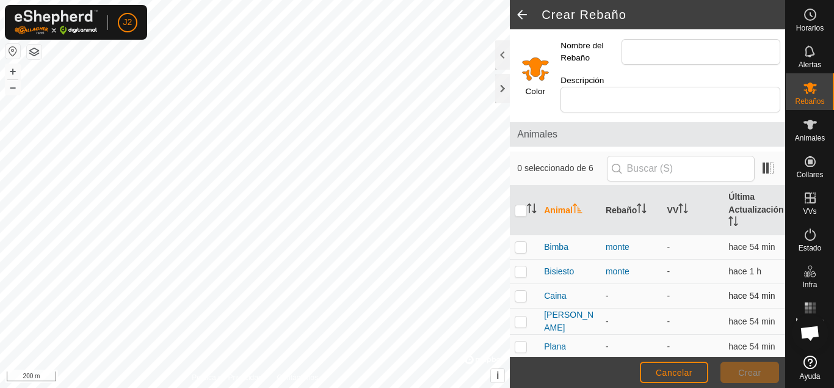
click at [521, 298] on p-checkbox at bounding box center [521, 296] width 12 height 10
checkbox input "true"
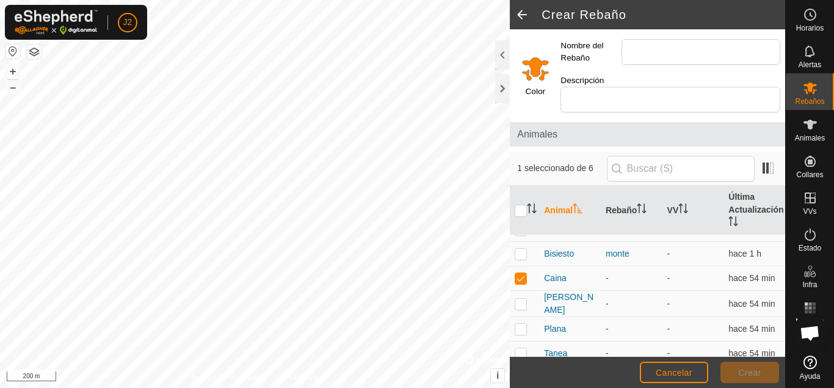
scroll to position [25, 0]
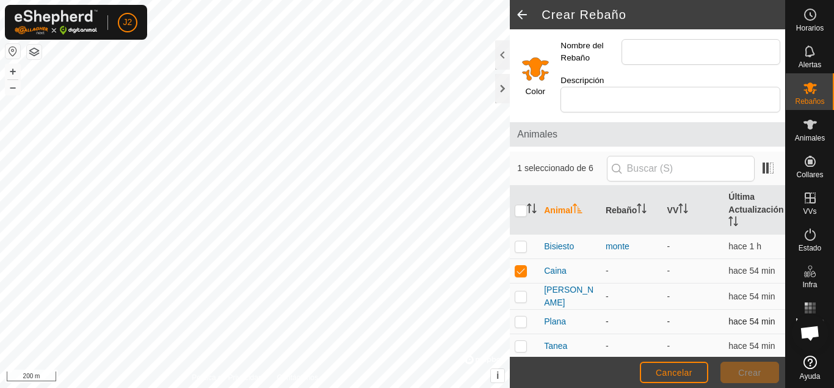
click at [524, 319] on p-checkbox at bounding box center [521, 321] width 12 height 10
checkbox input "true"
click at [671, 61] on input "Nombre del Rebaño" at bounding box center [700, 52] width 159 height 26
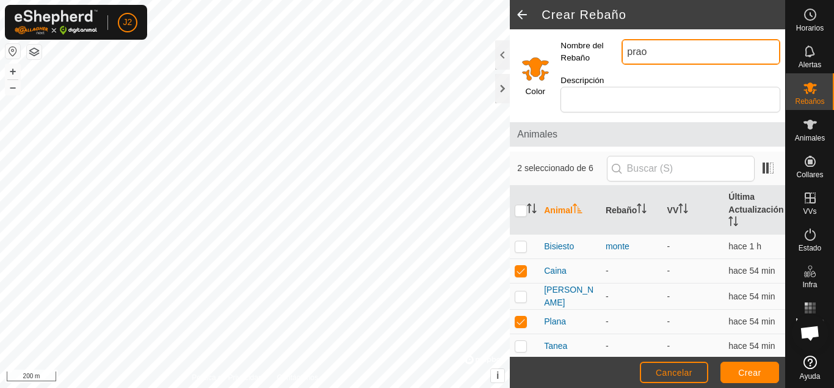
type input "prao"
click at [540, 70] on input "Select a color" at bounding box center [535, 68] width 29 height 29
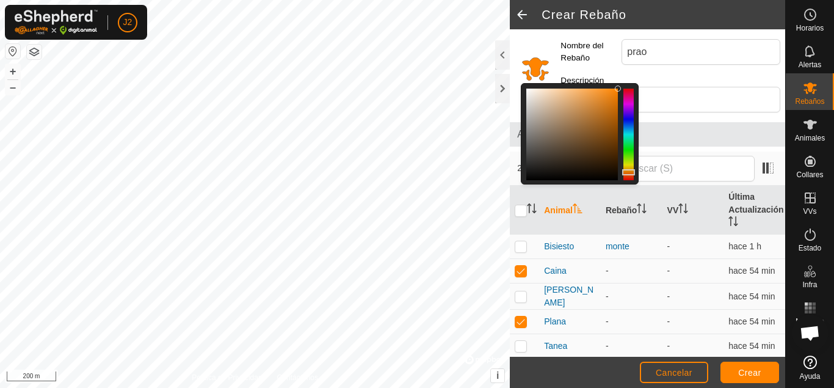
click at [632, 117] on div at bounding box center [628, 135] width 10 height 92
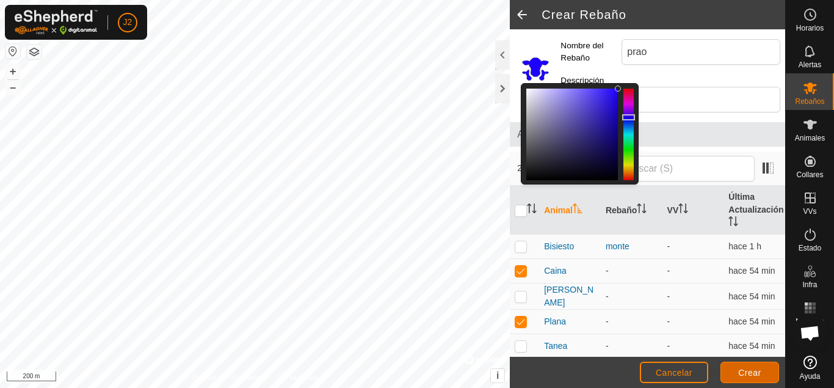
click at [753, 366] on button "Crear" at bounding box center [749, 371] width 59 height 21
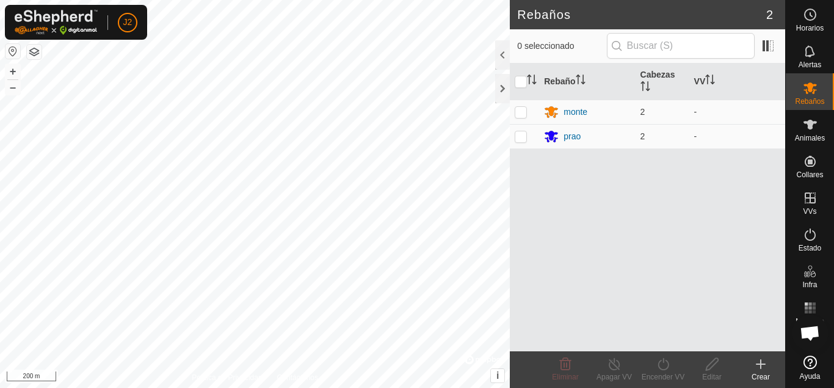
click at [758, 368] on icon at bounding box center [760, 363] width 15 height 15
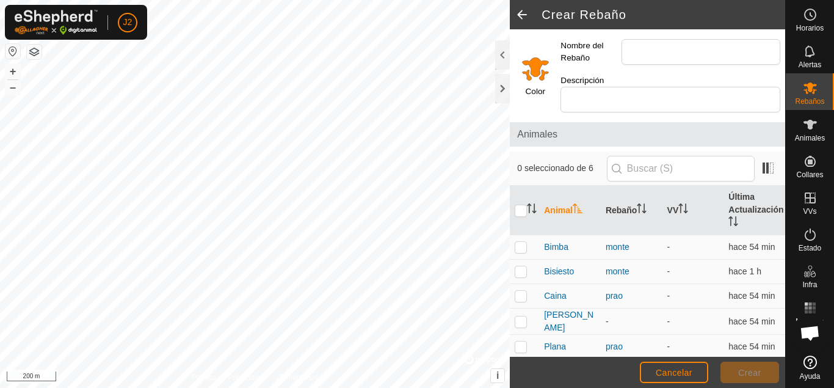
scroll to position [25, 0]
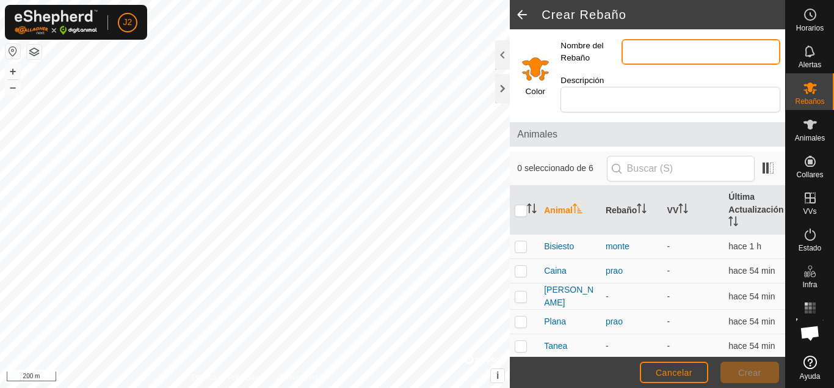
click at [676, 51] on input "Nombre del Rebaño" at bounding box center [700, 52] width 159 height 26
type input "R"
type input "rebollada"
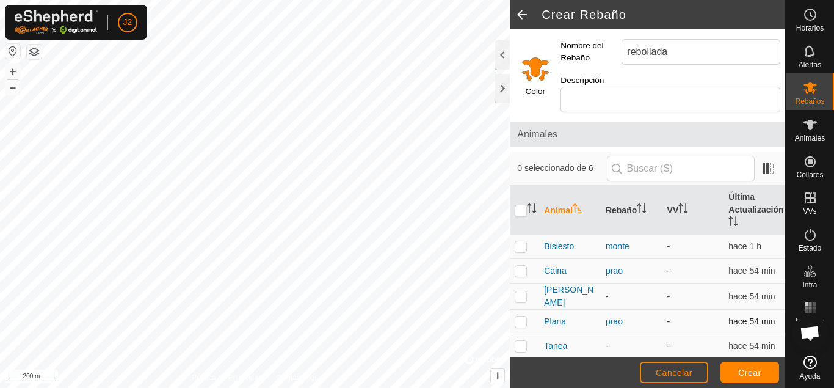
click at [523, 322] on p-checkbox at bounding box center [521, 321] width 12 height 10
checkbox input "true"
click at [521, 301] on td at bounding box center [524, 296] width 29 height 26
checkbox input "true"
click at [542, 75] on input "Select a color" at bounding box center [535, 68] width 29 height 29
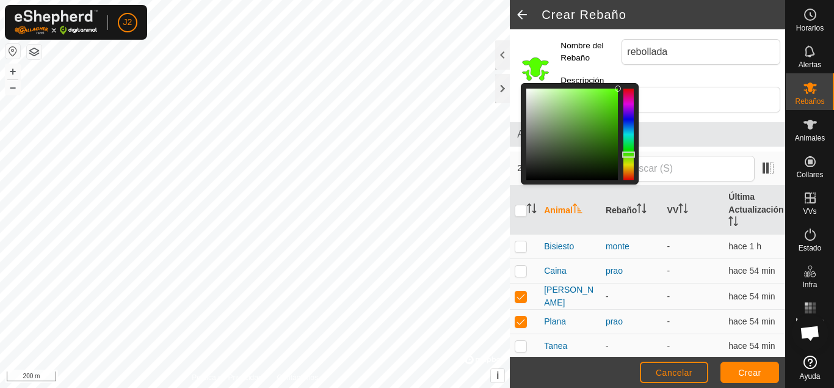
click at [629, 154] on div at bounding box center [628, 135] width 10 height 92
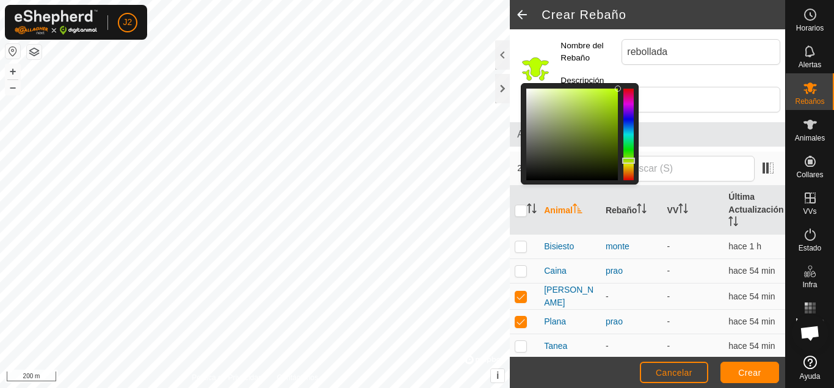
click at [630, 161] on div at bounding box center [628, 160] width 13 height 6
click at [754, 371] on span "Crear" at bounding box center [749, 372] width 23 height 10
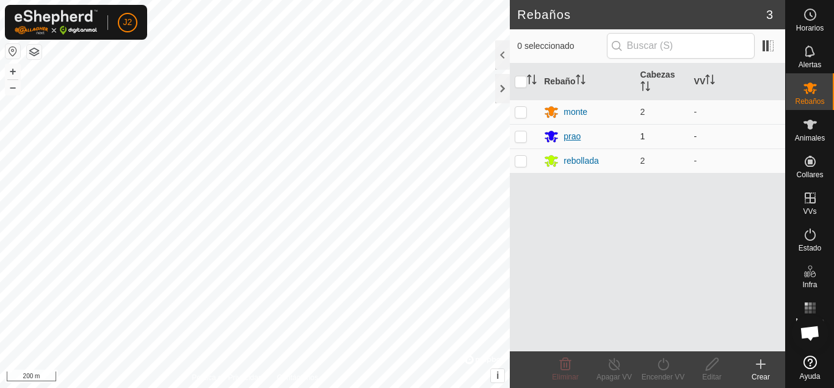
click at [576, 140] on div "prao" at bounding box center [571, 136] width 17 height 13
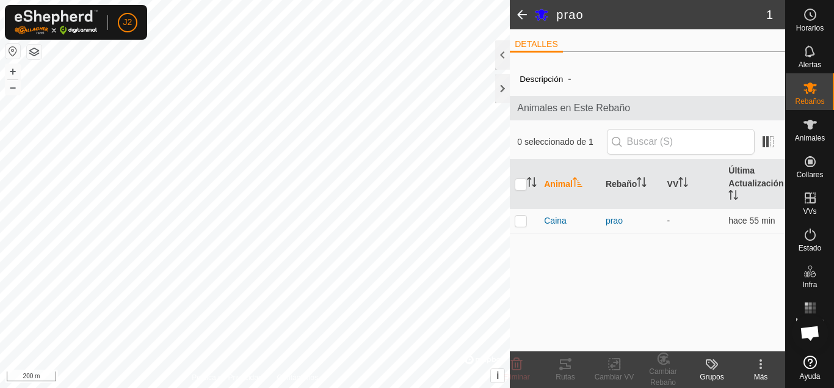
click at [518, 13] on span at bounding box center [522, 14] width 24 height 29
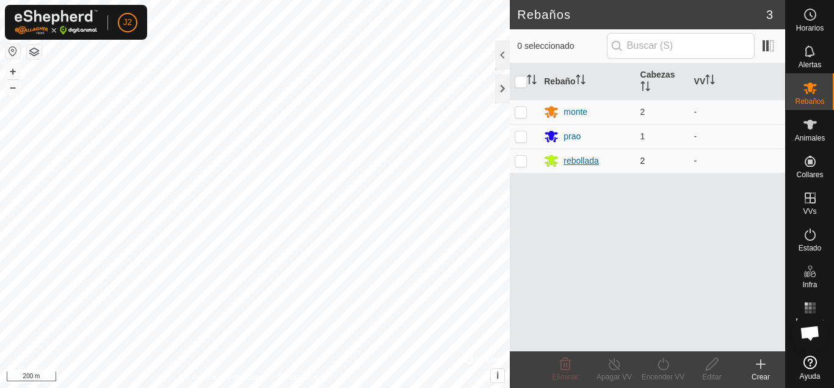
click at [578, 161] on div "rebollada" at bounding box center [580, 160] width 35 height 13
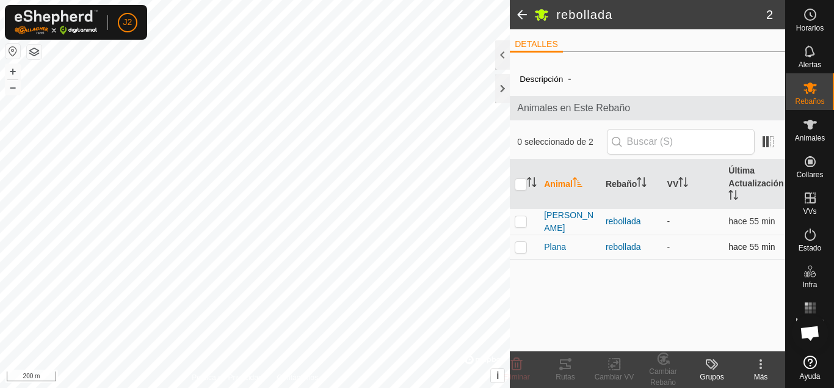
click at [524, 244] on p-checkbox at bounding box center [521, 247] width 12 height 10
click at [673, 371] on div "Cambiar Rebaño" at bounding box center [663, 377] width 49 height 22
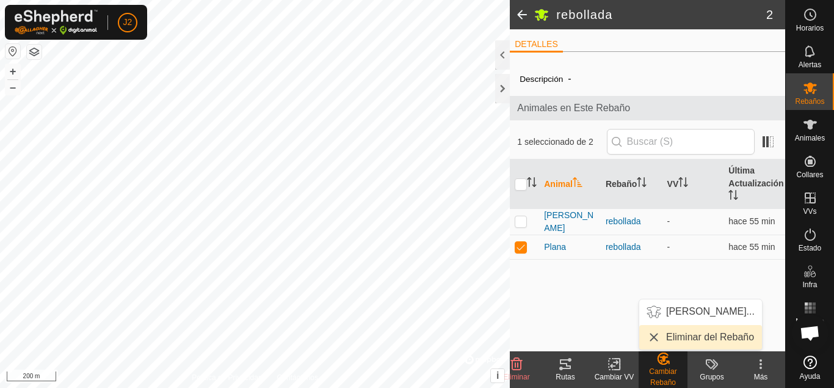
click at [687, 334] on link "Eliminar del Rebaño" at bounding box center [700, 337] width 123 height 24
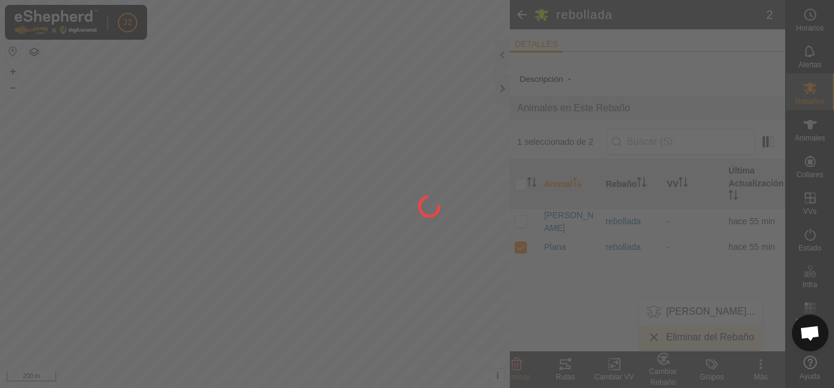
checkbox input "false"
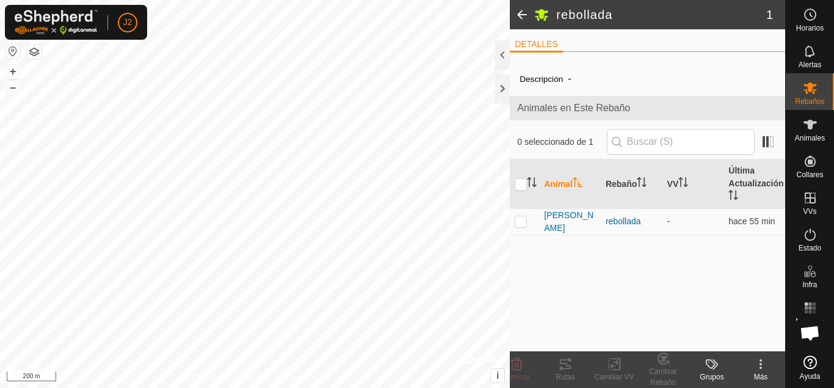
click at [552, 8] on header "rebollada 1" at bounding box center [647, 14] width 275 height 29
click at [516, 10] on span at bounding box center [522, 14] width 24 height 29
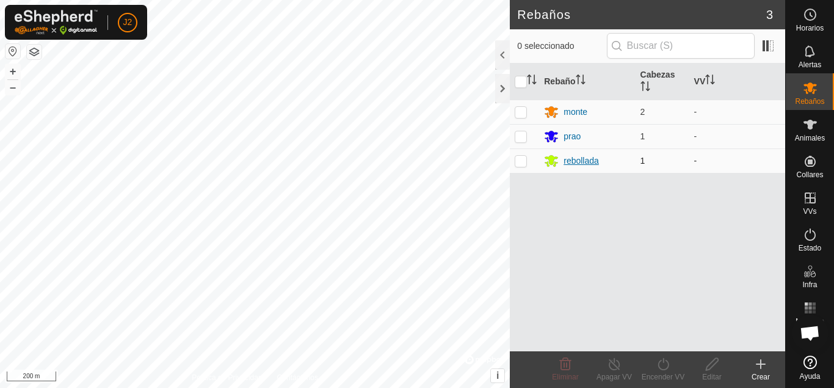
click at [576, 161] on div "rebollada" at bounding box center [580, 160] width 35 height 13
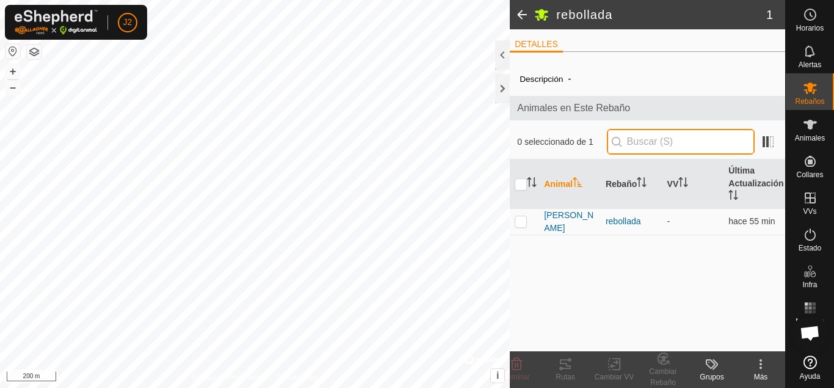
click at [693, 145] on input "text" at bounding box center [681, 142] width 148 height 26
type input "t"
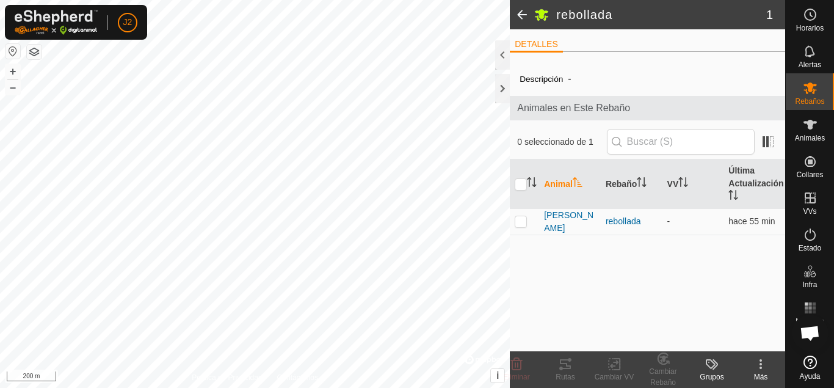
click at [524, 15] on span at bounding box center [522, 14] width 24 height 29
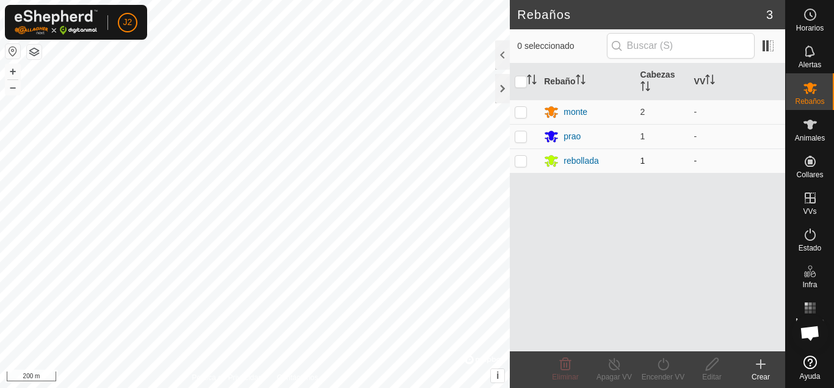
click at [521, 163] on p-checkbox at bounding box center [521, 161] width 12 height 10
click at [561, 370] on icon at bounding box center [565, 363] width 15 height 15
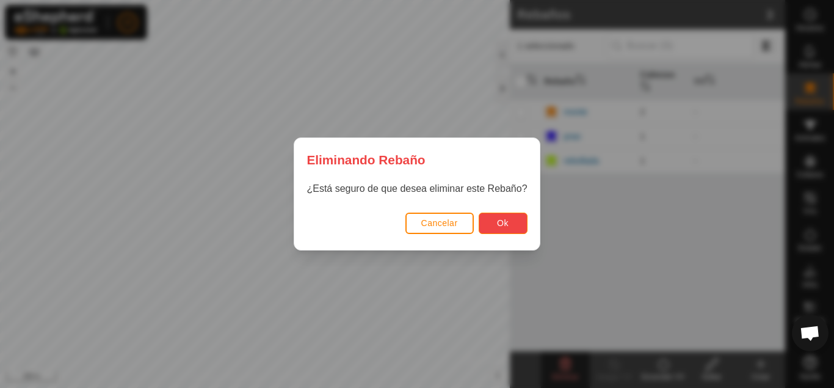
click at [508, 224] on button "Ok" at bounding box center [503, 222] width 49 height 21
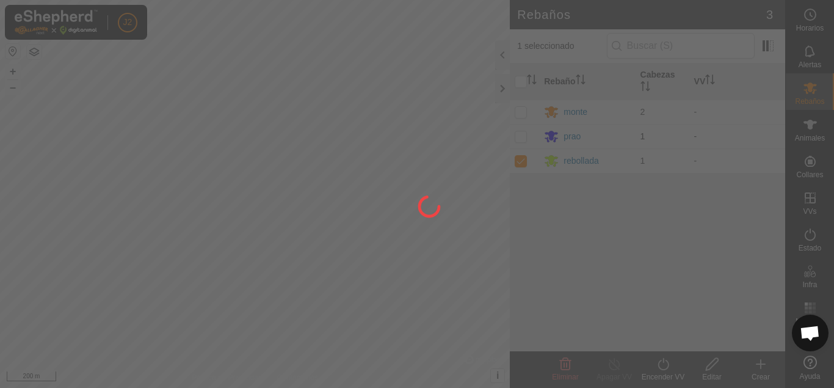
checkbox input "false"
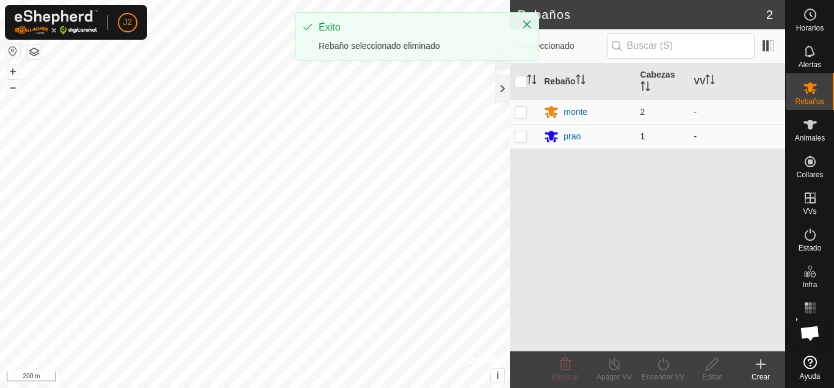
click at [524, 139] on p-checkbox at bounding box center [521, 136] width 12 height 10
click at [563, 366] on icon at bounding box center [566, 364] width 12 height 12
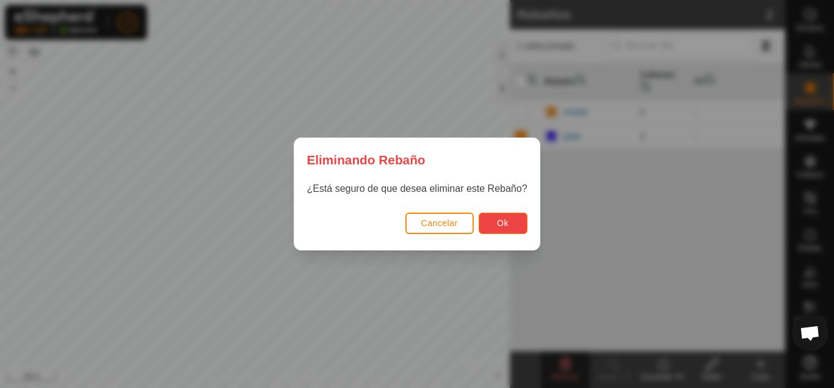
click at [513, 217] on button "Ok" at bounding box center [503, 222] width 49 height 21
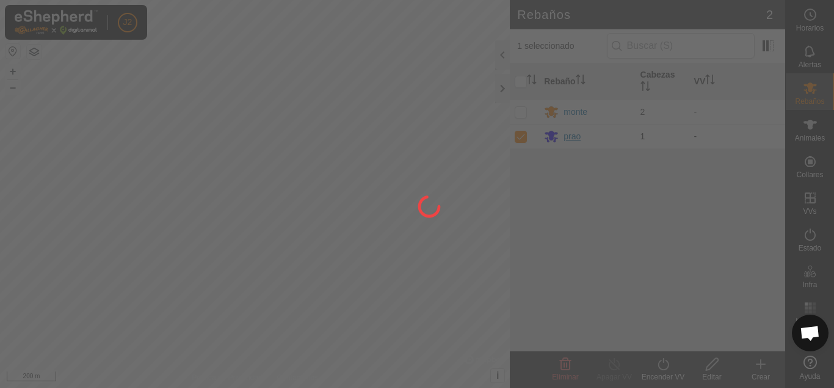
checkbox input "false"
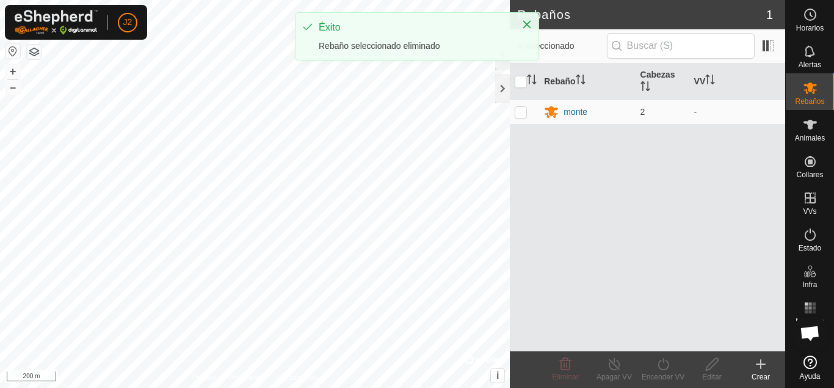
click at [758, 364] on icon at bounding box center [760, 364] width 9 height 0
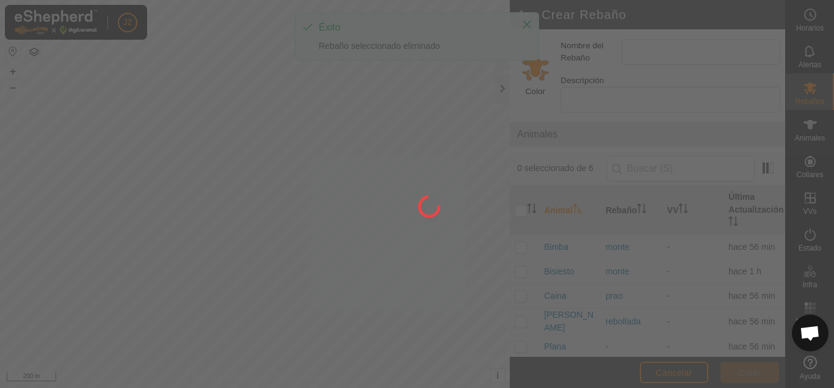
scroll to position [25, 0]
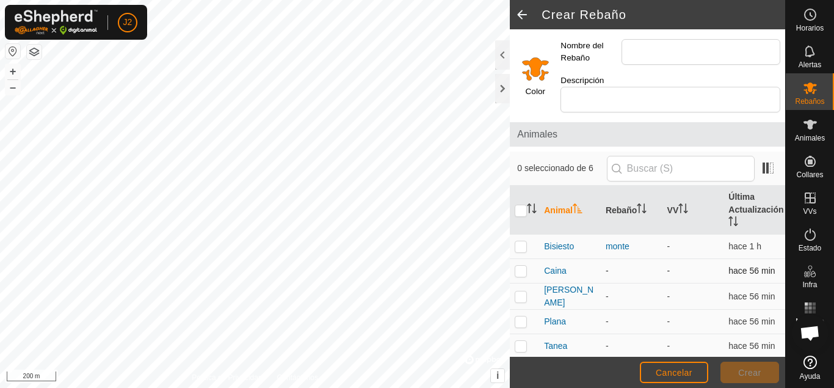
click at [519, 272] on p-checkbox at bounding box center [521, 271] width 12 height 10
checkbox input "true"
click at [521, 320] on p-checkbox at bounding box center [521, 321] width 12 height 10
checkbox input "true"
click at [686, 52] on input "Nombre del Rebaño" at bounding box center [700, 52] width 159 height 26
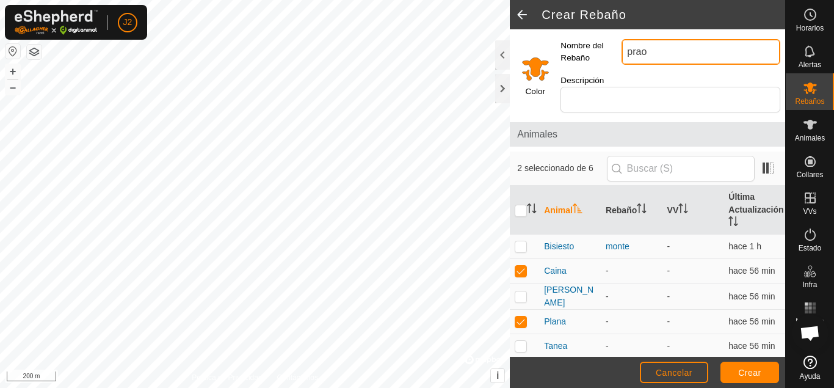
type input "prao"
click at [544, 68] on input "Select a color" at bounding box center [535, 68] width 29 height 29
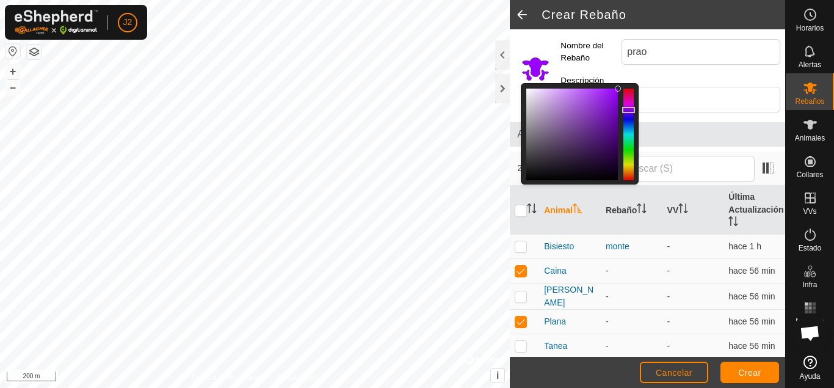
drag, startPoint x: 626, startPoint y: 129, endPoint x: 634, endPoint y: 110, distance: 21.1
click at [634, 110] on div at bounding box center [628, 135] width 10 height 92
click at [749, 374] on span "Crear" at bounding box center [749, 372] width 23 height 10
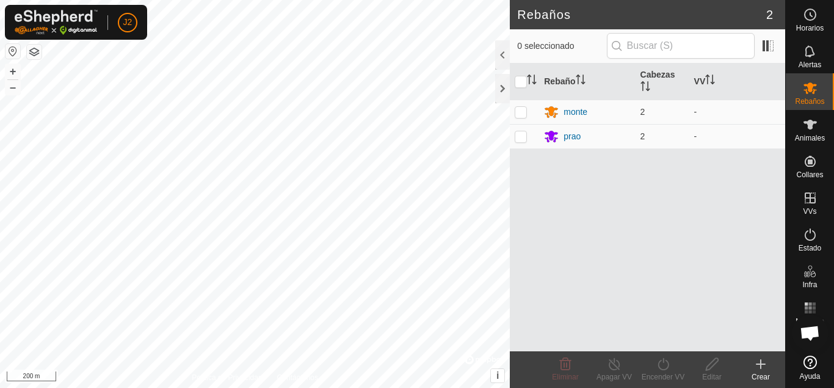
click at [764, 365] on icon at bounding box center [760, 363] width 15 height 15
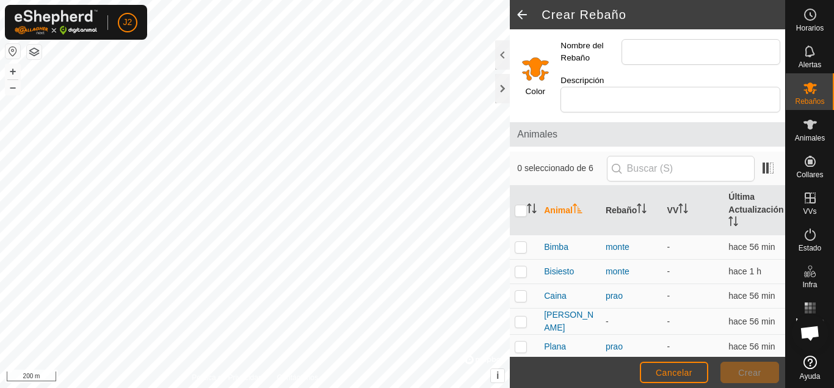
scroll to position [25, 0]
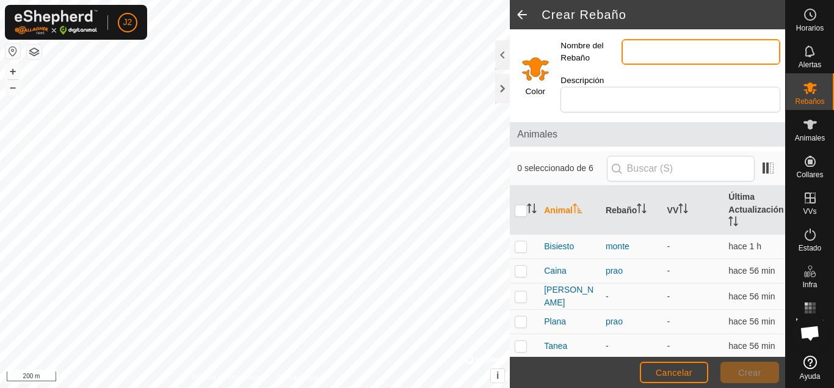
click at [659, 56] on input "Nombre del Rebaño" at bounding box center [700, 52] width 159 height 26
type input "rebollada"
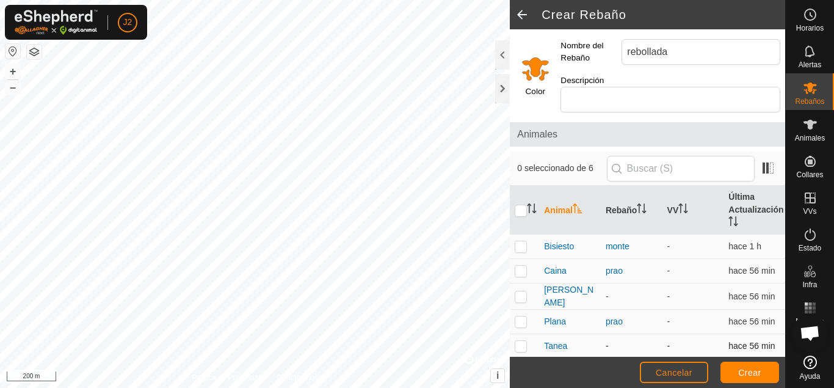
click at [521, 343] on p-checkbox at bounding box center [521, 346] width 12 height 10
checkbox input "true"
click at [521, 299] on p-checkbox at bounding box center [521, 296] width 12 height 10
checkbox input "true"
click at [540, 71] on input "Select a color" at bounding box center [535, 68] width 29 height 29
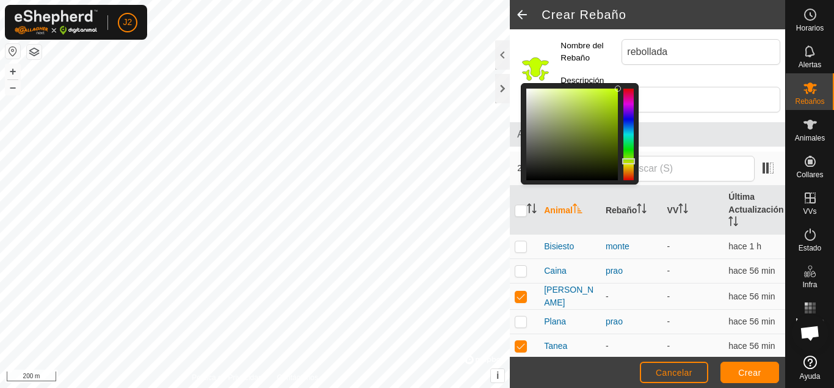
drag, startPoint x: 629, startPoint y: 171, endPoint x: 629, endPoint y: 161, distance: 9.8
click at [629, 161] on div at bounding box center [628, 161] width 13 height 6
click at [758, 371] on span "Crear" at bounding box center [749, 372] width 23 height 10
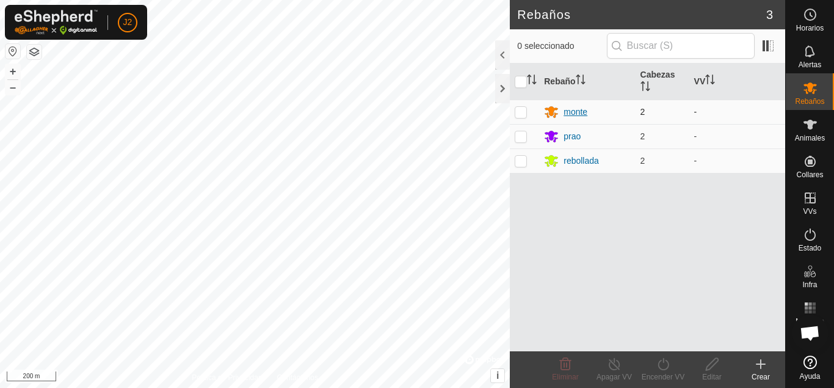
click at [552, 107] on icon at bounding box center [551, 113] width 13 height 12
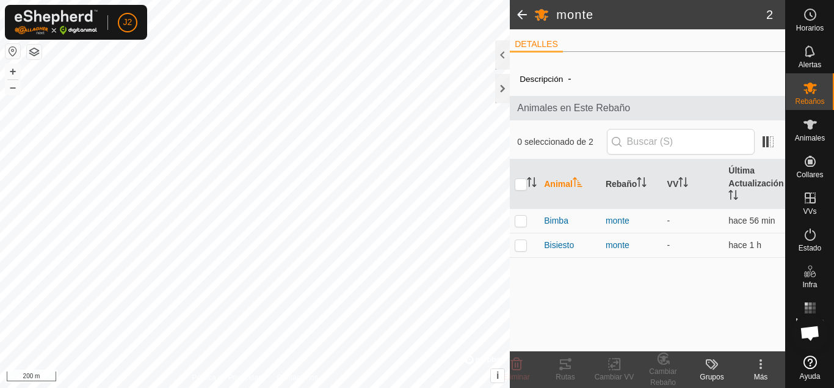
click at [552, 47] on li "DETALLES" at bounding box center [536, 45] width 53 height 15
click at [557, 82] on label "Descripción" at bounding box center [540, 78] width 43 height 9
click at [758, 371] on div "Más" at bounding box center [760, 376] width 49 height 11
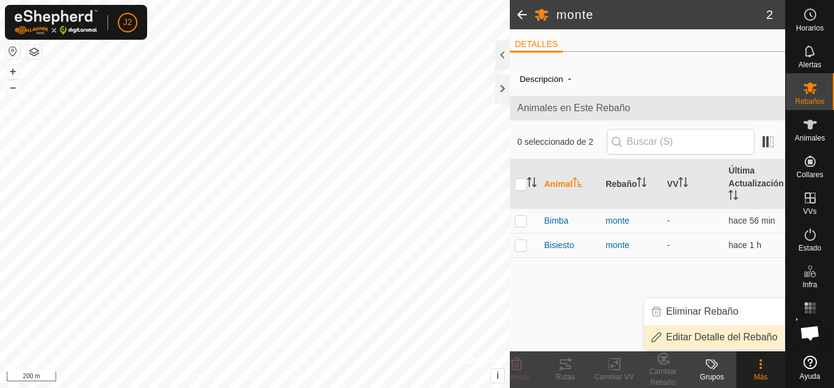
click at [760, 344] on link "Editar Detalle del Rebaño" at bounding box center [714, 337] width 140 height 24
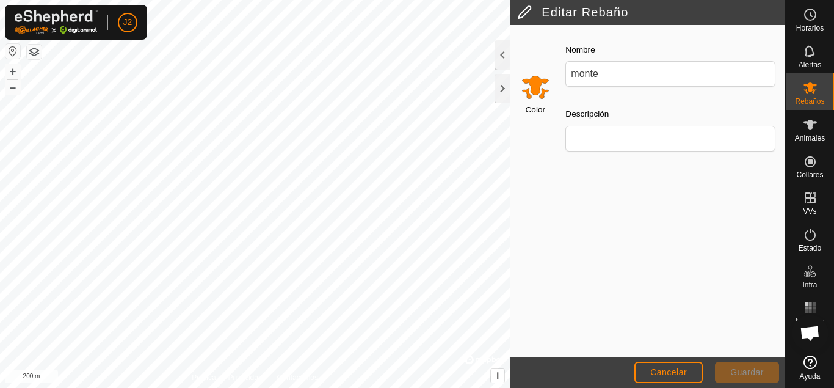
click at [531, 89] on input "Select a color" at bounding box center [535, 86] width 29 height 29
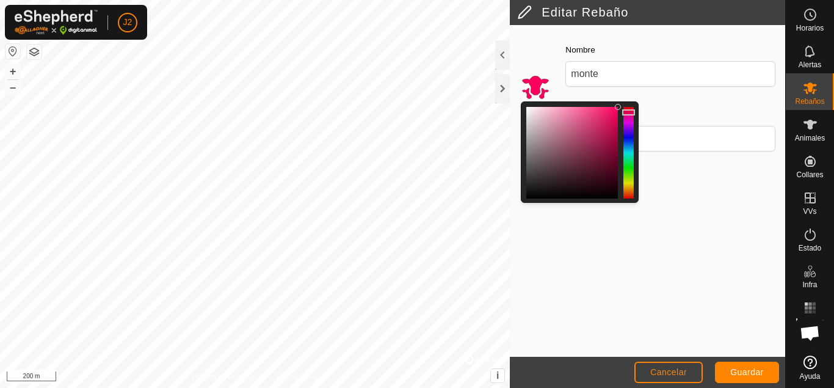
click at [632, 112] on div at bounding box center [628, 153] width 10 height 92
click at [754, 374] on span "Guardar" at bounding box center [747, 372] width 34 height 10
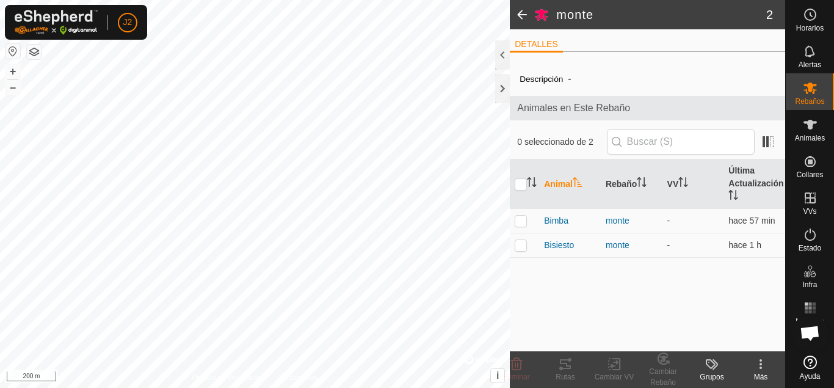
click at [519, 13] on span at bounding box center [522, 14] width 24 height 29
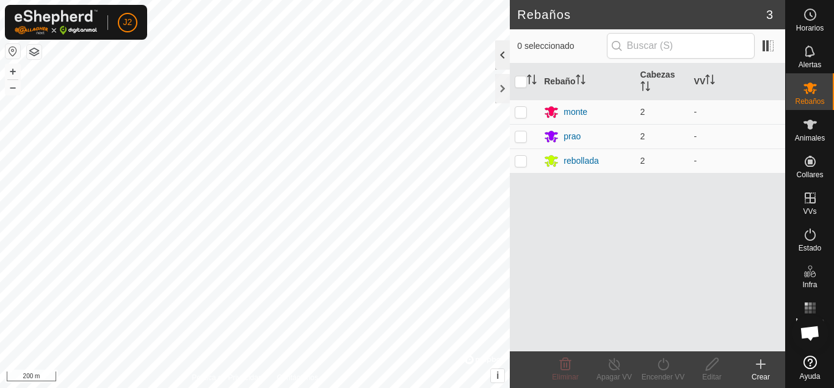
click at [502, 50] on div at bounding box center [502, 54] width 15 height 29
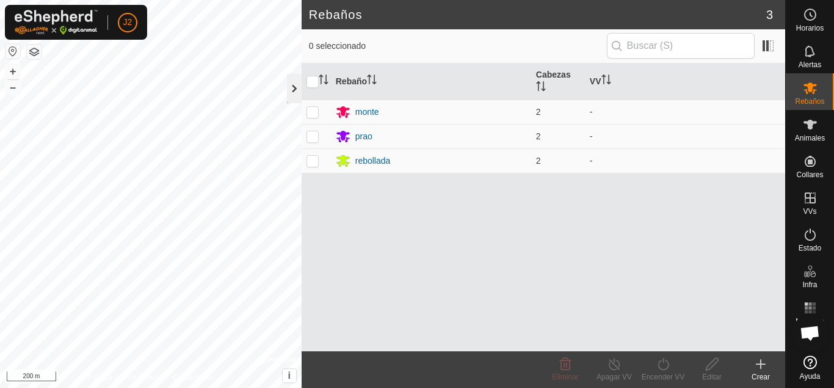
click at [289, 96] on div at bounding box center [294, 88] width 15 height 29
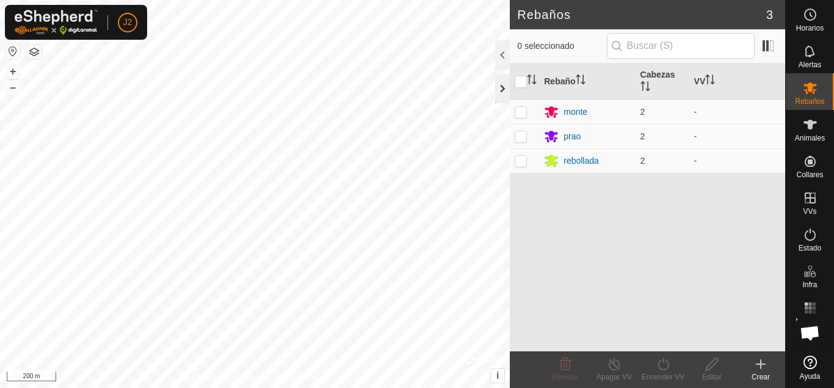
click at [501, 83] on div at bounding box center [502, 88] width 15 height 29
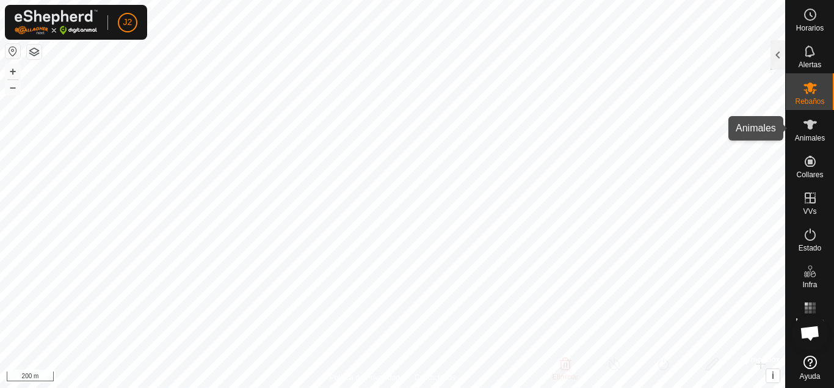
click at [819, 136] on span "Animales" at bounding box center [810, 137] width 30 height 7
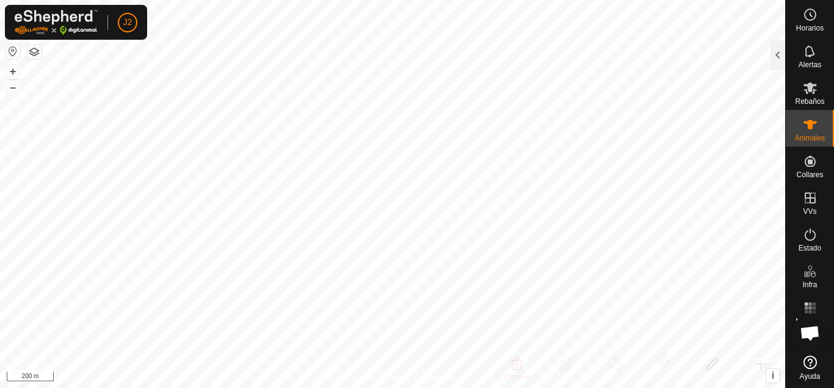
click at [819, 136] on span "Animales" at bounding box center [810, 137] width 30 height 7
click at [781, 52] on div at bounding box center [777, 54] width 15 height 29
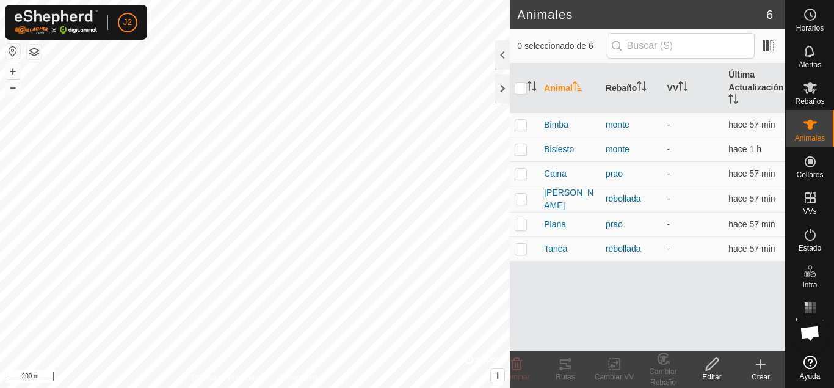
click at [758, 372] on div "Crear" at bounding box center [760, 376] width 49 height 11
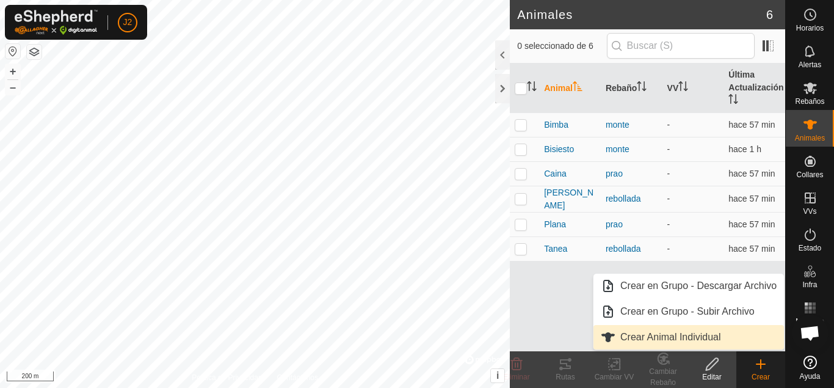
click at [715, 342] on link "Crear Animal Individual" at bounding box center [688, 337] width 190 height 24
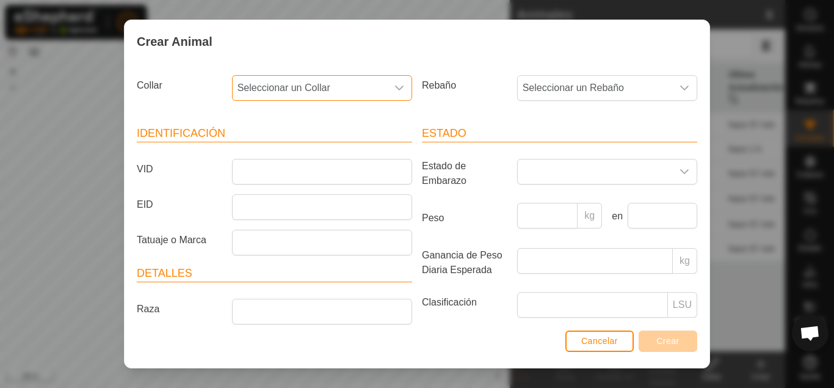
click at [383, 93] on span "Seleccionar un Collar" at bounding box center [310, 88] width 154 height 24
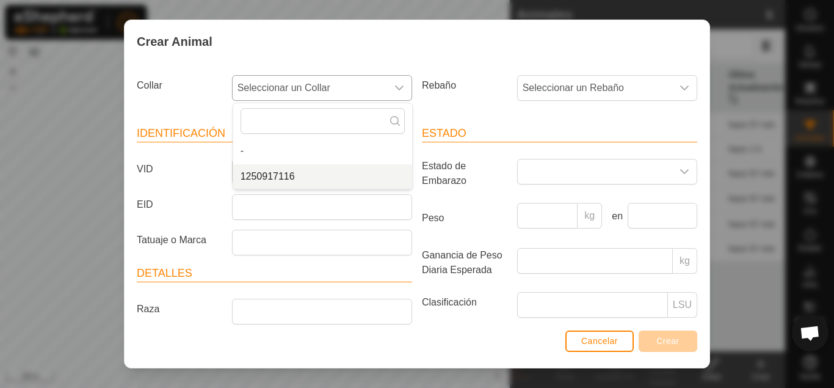
click at [352, 180] on li "1250917116" at bounding box center [322, 176] width 179 height 24
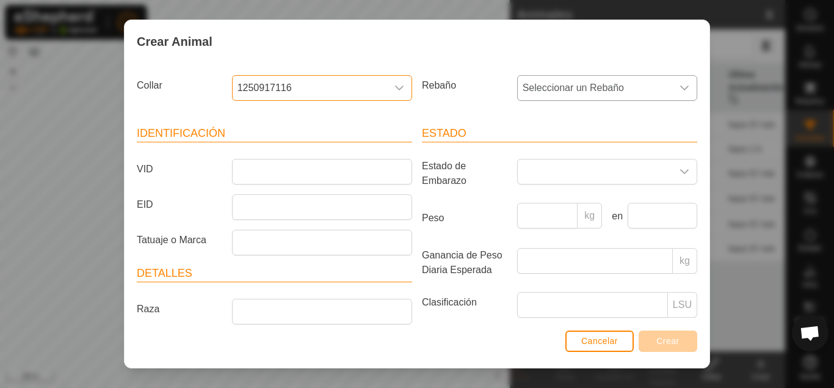
click at [625, 86] on span "Seleccionar un Rebaño" at bounding box center [595, 88] width 154 height 24
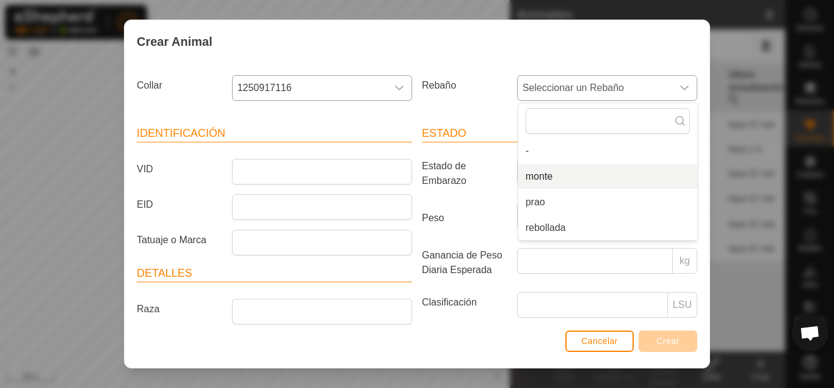
click at [594, 182] on li "monte" at bounding box center [607, 176] width 179 height 24
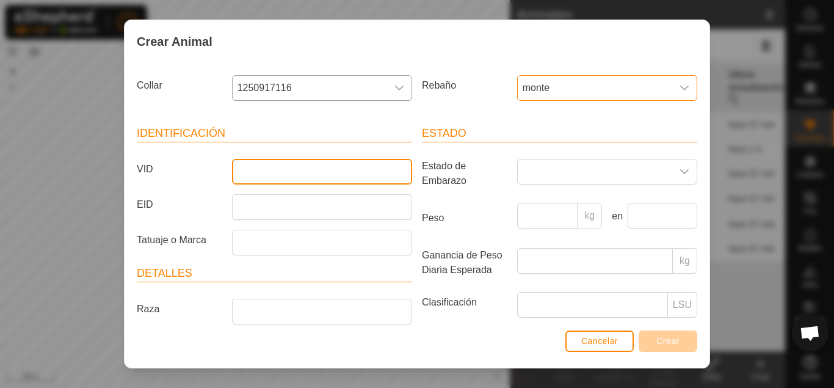
click at [348, 167] on input "VID" at bounding box center [322, 172] width 180 height 26
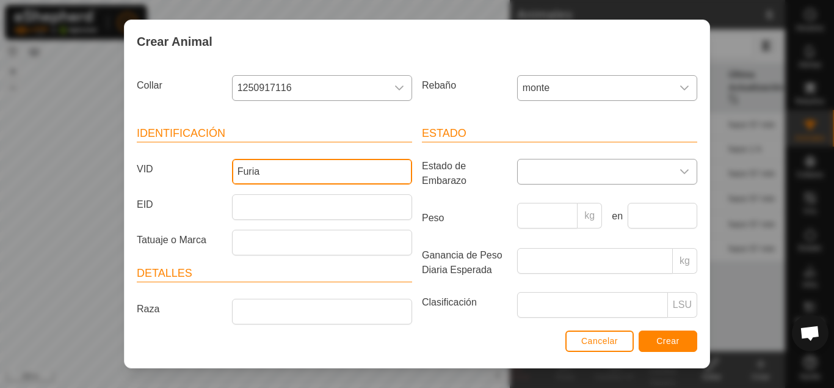
type input "Furia"
click at [689, 175] on icon "dropdown trigger" at bounding box center [684, 172] width 10 height 10
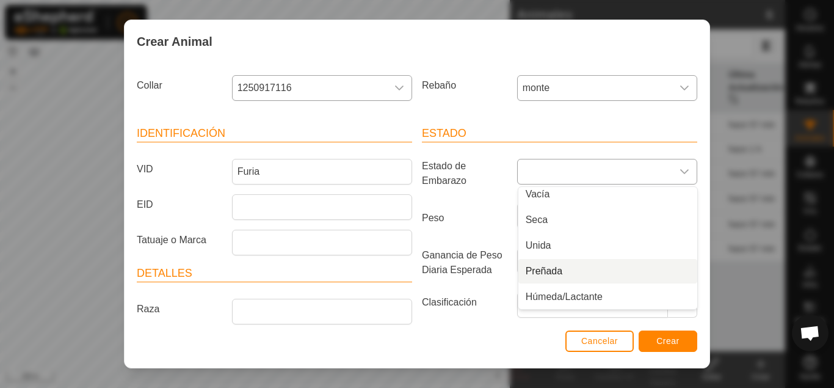
click at [593, 273] on li "Preñada" at bounding box center [607, 271] width 179 height 24
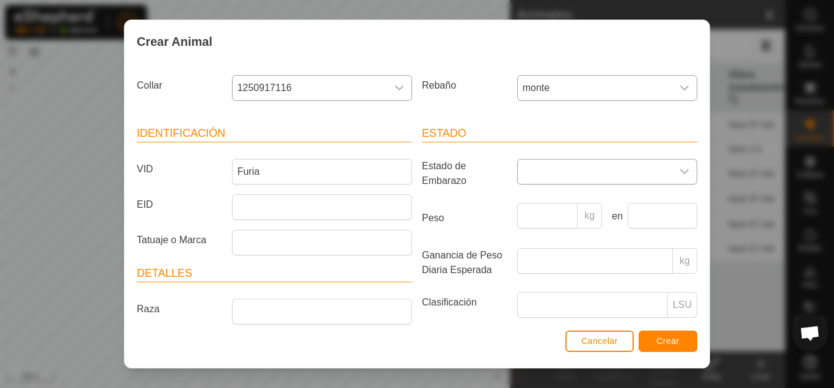
scroll to position [5, 0]
click at [665, 342] on span "Crear" at bounding box center [667, 341] width 23 height 10
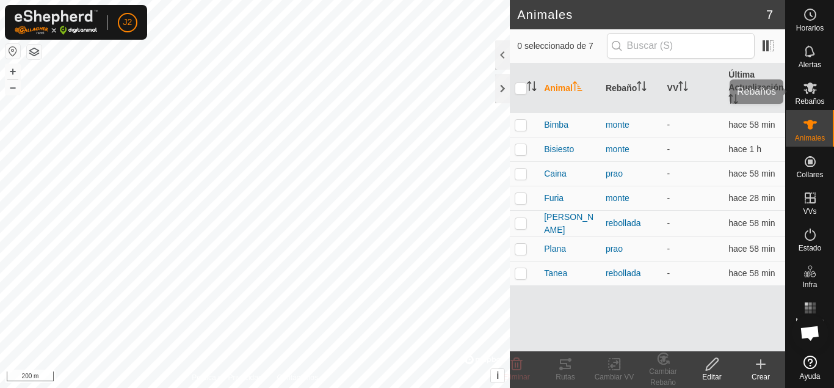
click at [803, 95] on es-mob-svg-icon at bounding box center [810, 88] width 22 height 20
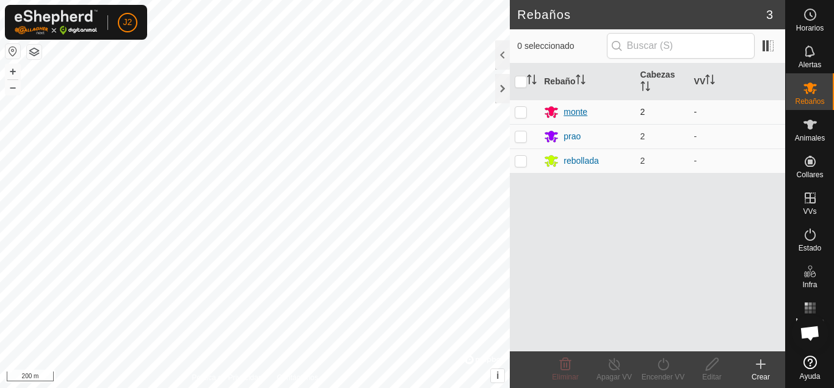
click at [585, 110] on div "monte" at bounding box center [575, 112] width 24 height 13
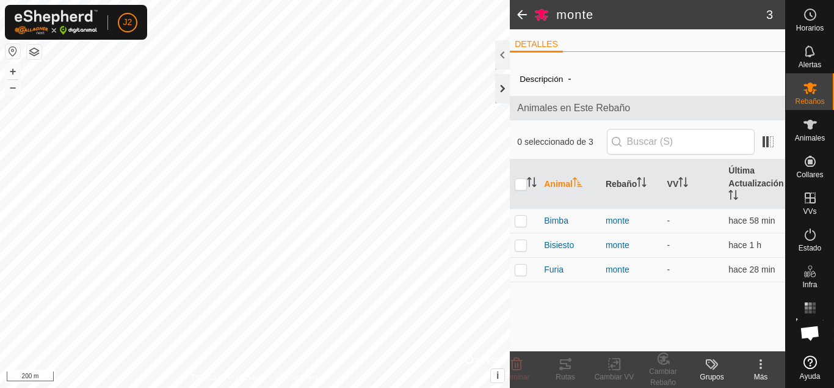
click at [504, 84] on div at bounding box center [502, 88] width 15 height 29
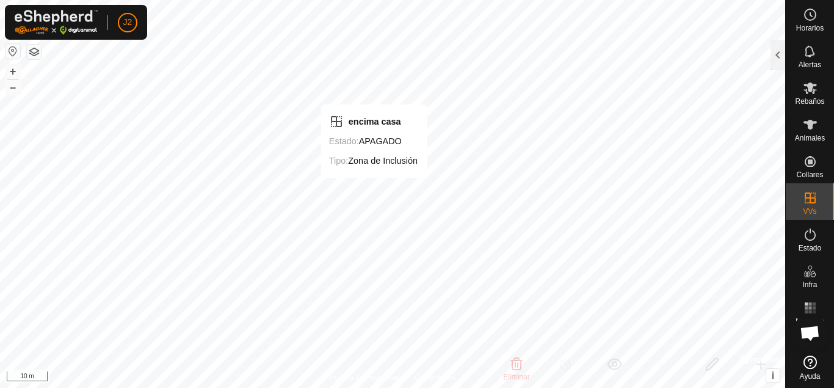
checkbox input "false"
checkbox input "true"
click at [810, 241] on icon at bounding box center [810, 234] width 15 height 15
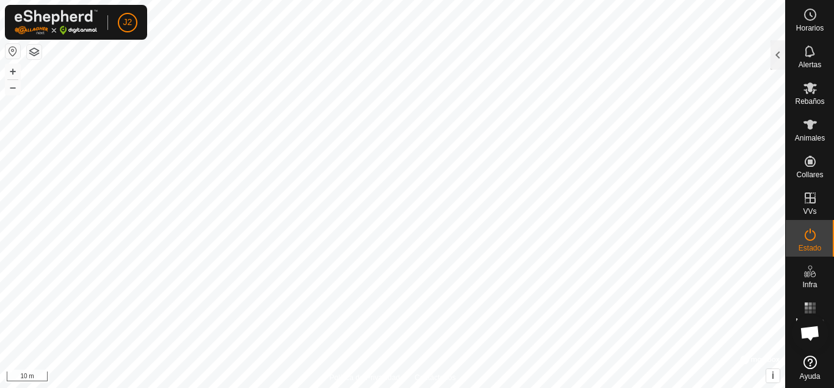
click at [810, 241] on icon at bounding box center [810, 234] width 15 height 15
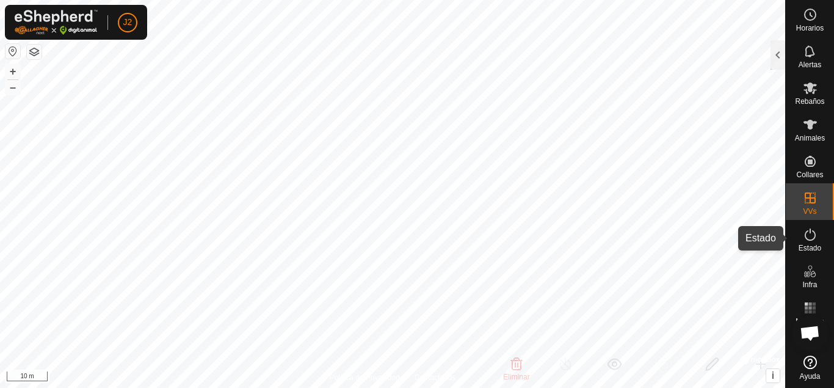
click at [817, 243] on es-activation-svg-icon at bounding box center [810, 235] width 22 height 20
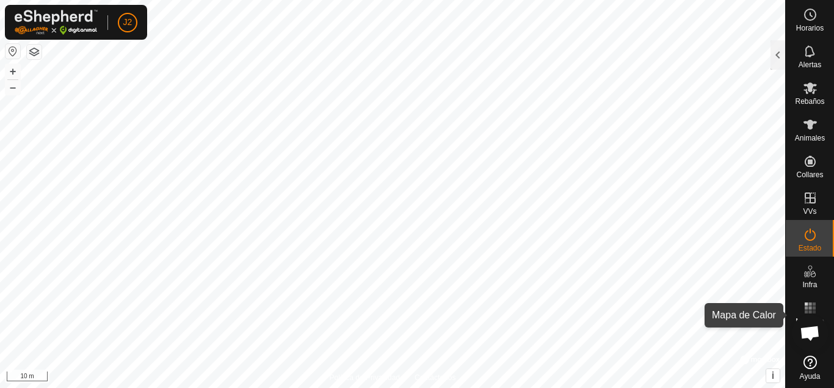
click at [809, 309] on rect at bounding box center [809, 307] width 3 height 3
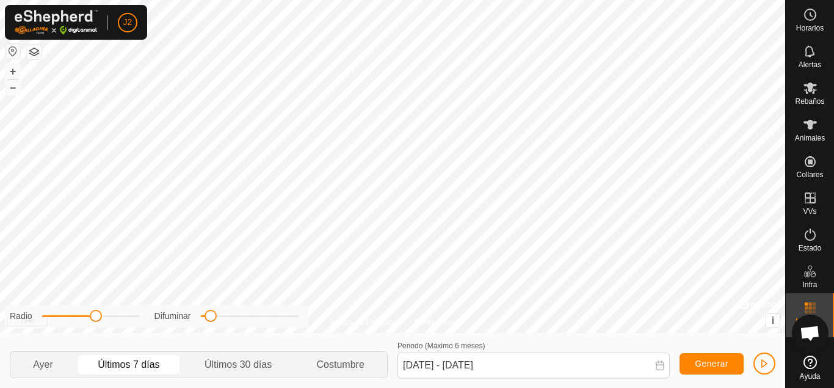
click at [809, 309] on rect at bounding box center [809, 307] width 3 height 3
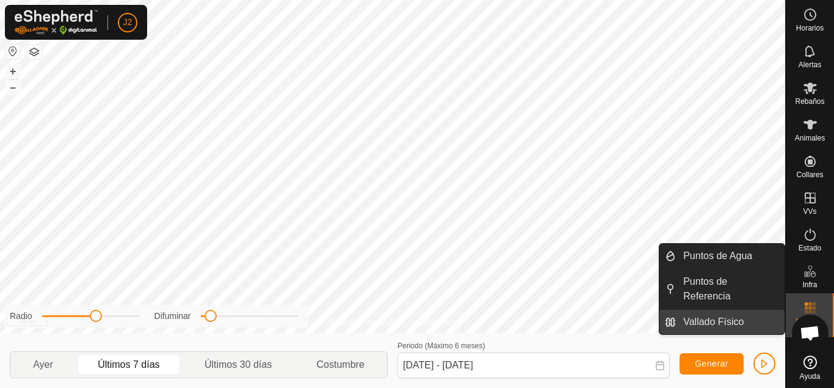
click at [753, 314] on link "Vallado Físico" at bounding box center [730, 321] width 109 height 24
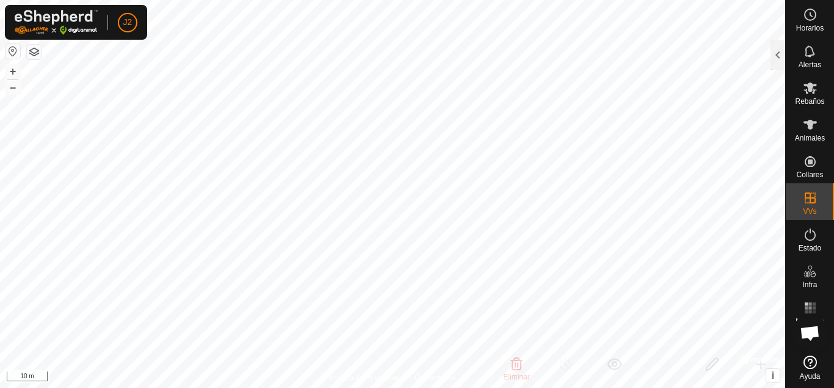
checkbox input "false"
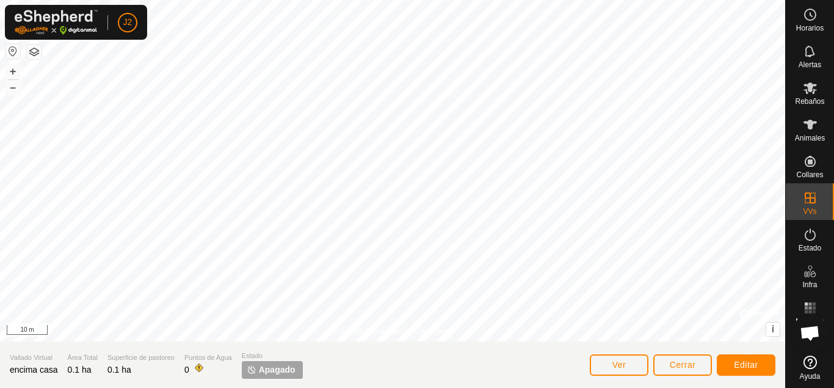
click at [284, 368] on span "Apagado" at bounding box center [277, 369] width 37 height 13
click at [816, 241] on icon at bounding box center [810, 234] width 15 height 15
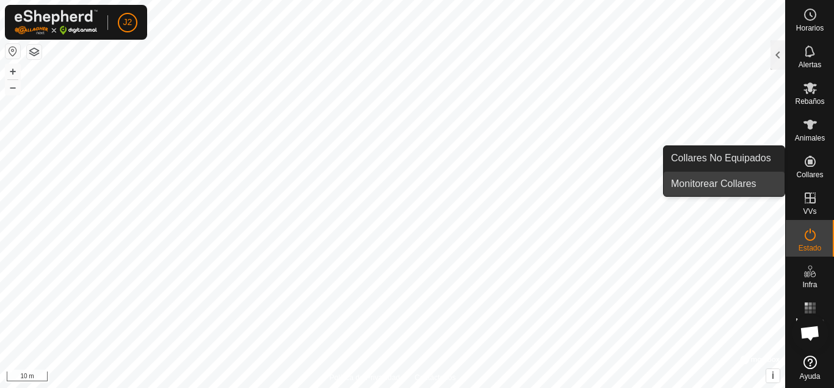
click at [764, 179] on link "Monitorear Collares" at bounding box center [724, 184] width 121 height 24
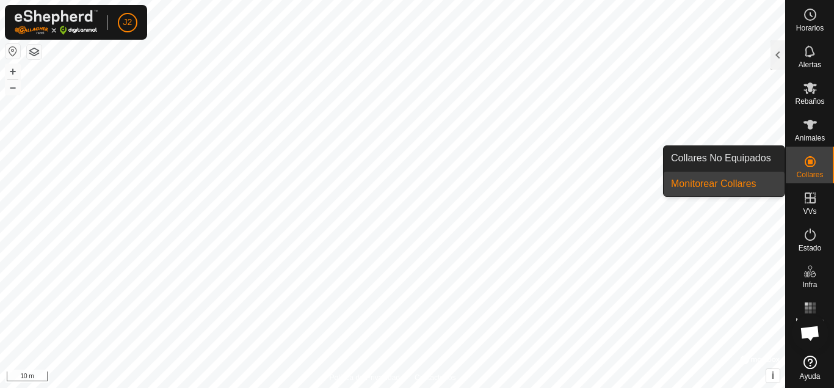
click at [760, 186] on link "Monitorear Collares" at bounding box center [724, 184] width 121 height 24
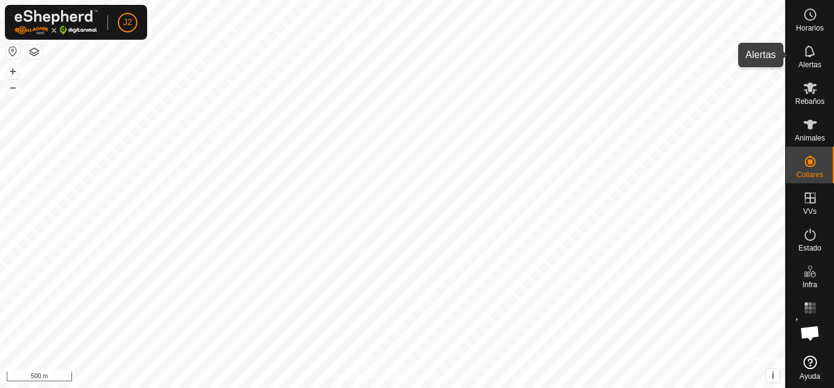
click at [824, 46] on div "Alertas" at bounding box center [810, 55] width 48 height 37
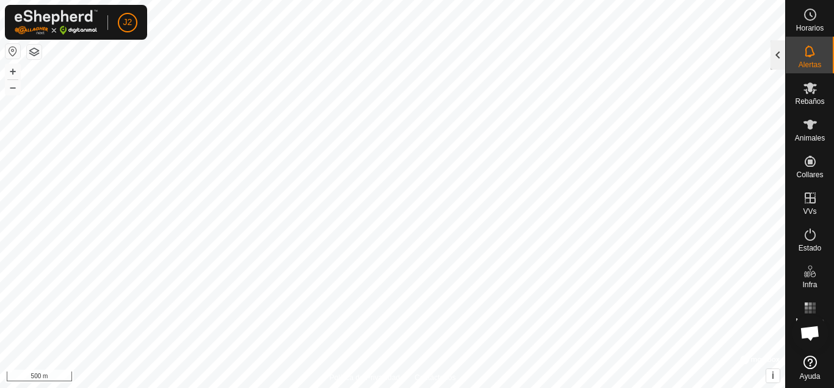
click at [784, 55] on div at bounding box center [777, 54] width 15 height 29
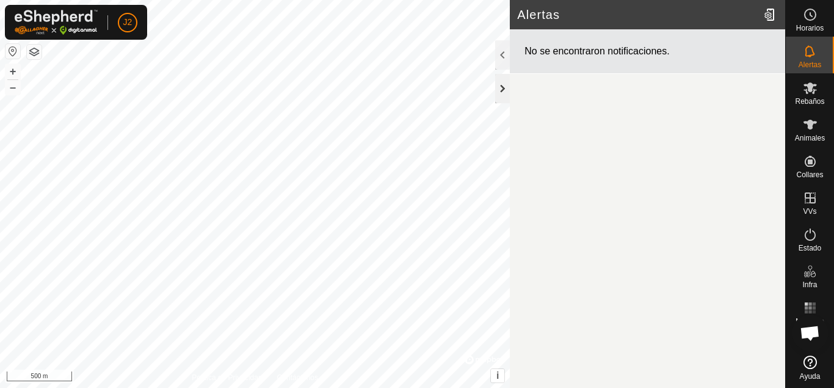
click at [501, 84] on div at bounding box center [502, 88] width 15 height 29
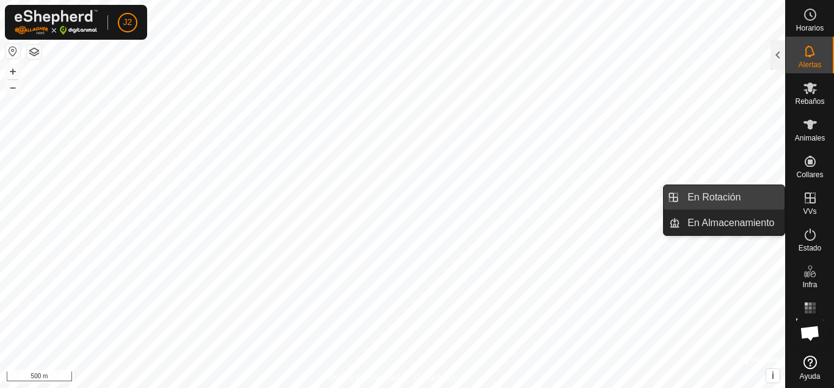
click at [756, 200] on link "En Rotación" at bounding box center [732, 197] width 104 height 24
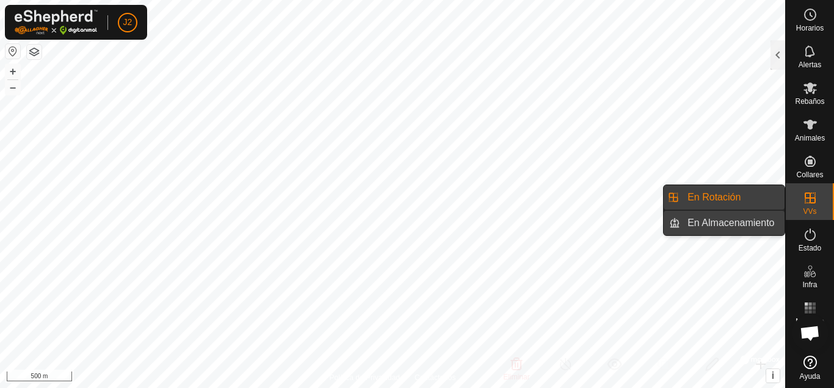
click at [711, 220] on link "En Almacenamiento" at bounding box center [732, 223] width 104 height 24
click at [750, 191] on link "En Rotación" at bounding box center [732, 197] width 104 height 24
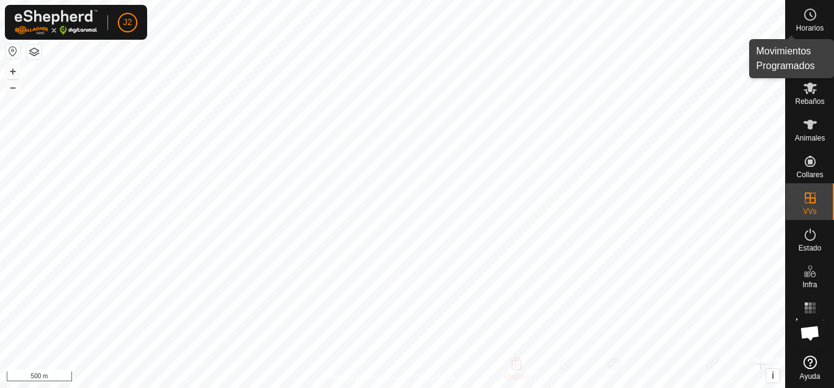
click at [808, 29] on span "Horarios" at bounding box center [809, 27] width 27 height 7
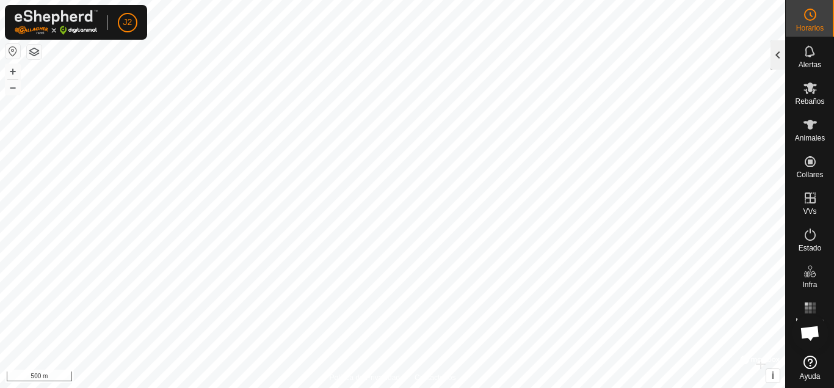
click at [781, 52] on div at bounding box center [777, 54] width 15 height 29
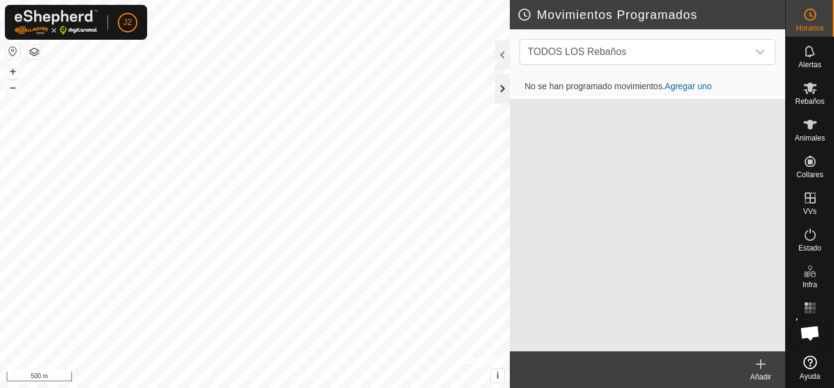
click at [505, 83] on div at bounding box center [502, 88] width 15 height 29
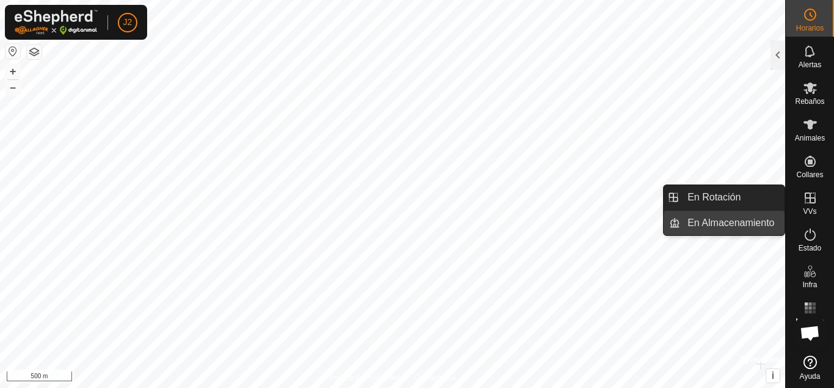
click at [730, 218] on link "En Almacenamiento" at bounding box center [732, 223] width 104 height 24
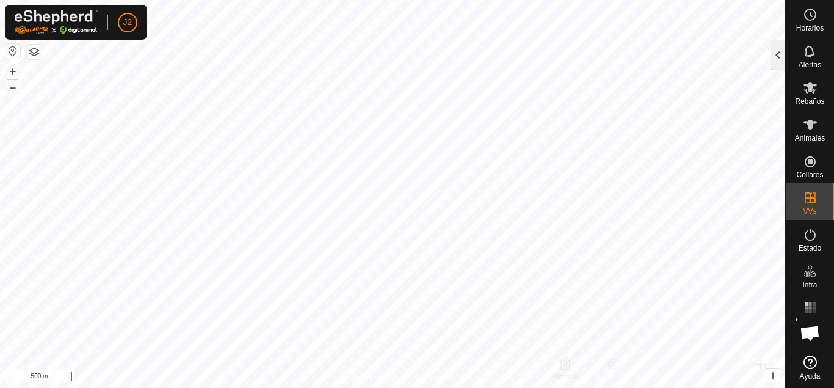
click at [783, 60] on div at bounding box center [777, 54] width 15 height 29
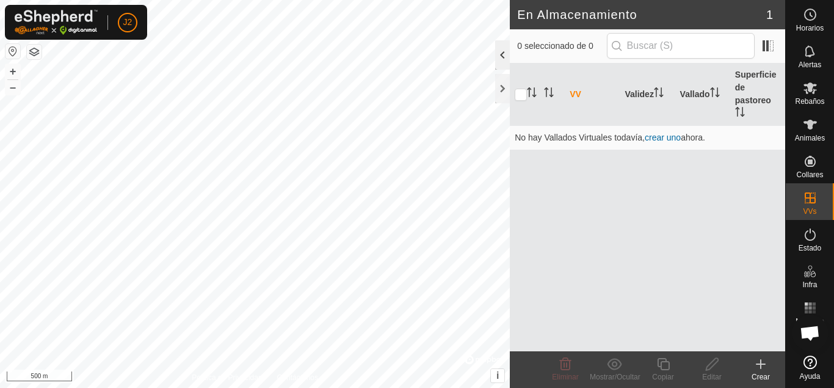
click at [504, 65] on div at bounding box center [502, 54] width 15 height 29
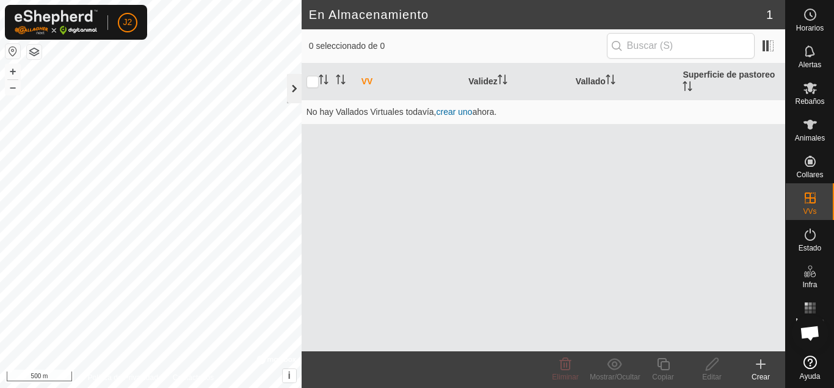
click at [294, 99] on div at bounding box center [294, 88] width 15 height 29
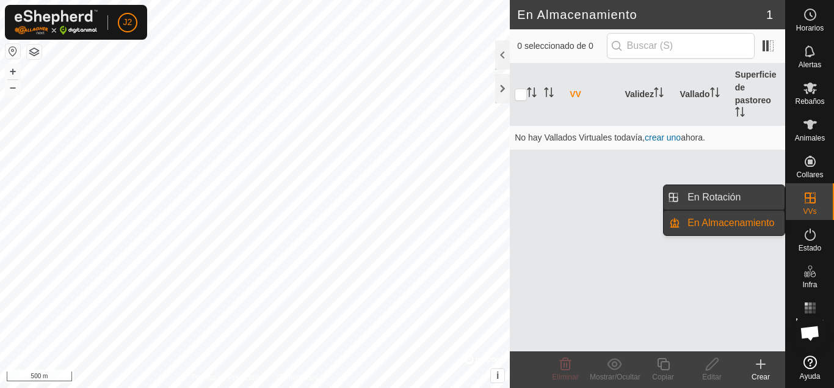
click at [737, 190] on link "En Rotación" at bounding box center [732, 197] width 104 height 24
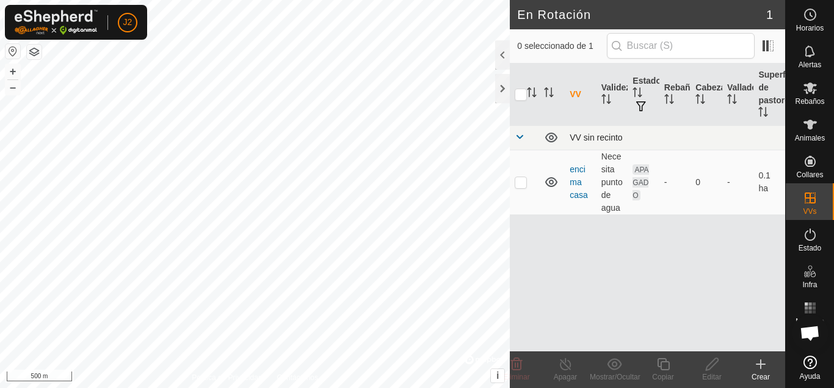
click at [517, 139] on span at bounding box center [520, 137] width 10 height 10
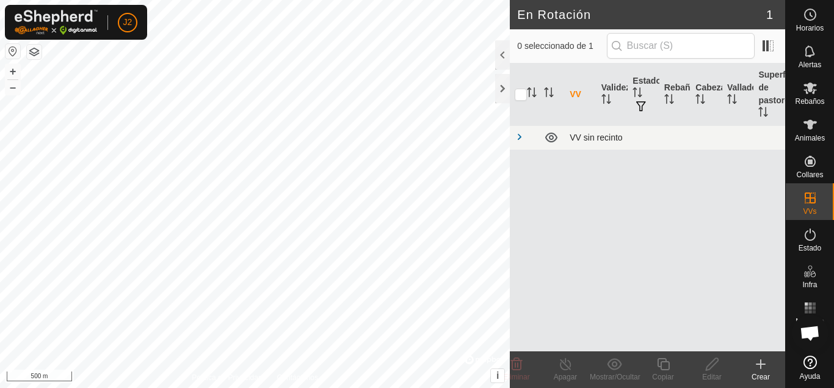
click at [517, 139] on span at bounding box center [520, 137] width 10 height 10
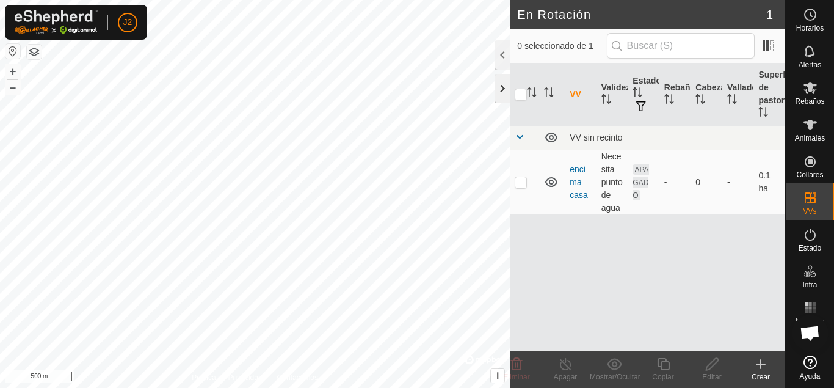
click at [503, 79] on div at bounding box center [502, 88] width 15 height 29
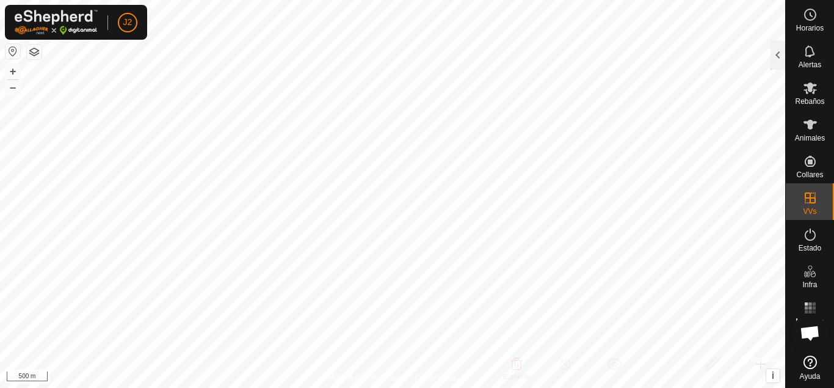
checkbox input "true"
checkbox input "false"
checkbox input "true"
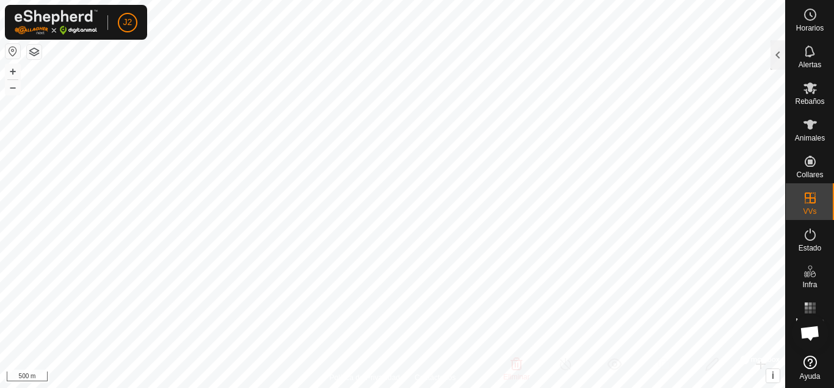
checkbox input "true"
checkbox input "false"
click at [803, 235] on icon at bounding box center [810, 234] width 15 height 15
click at [780, 55] on div at bounding box center [777, 54] width 15 height 29
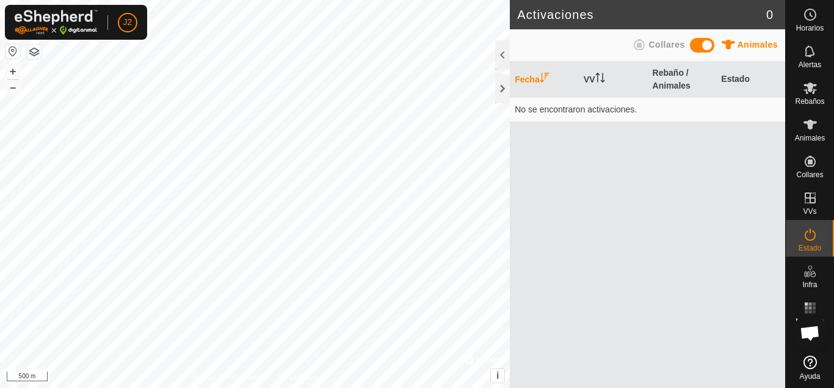
click at [703, 165] on div "Fecha VV Rebaño / Animales Estado No se encontraron activaciones." at bounding box center [647, 225] width 275 height 326
click at [496, 56] on div at bounding box center [502, 54] width 15 height 29
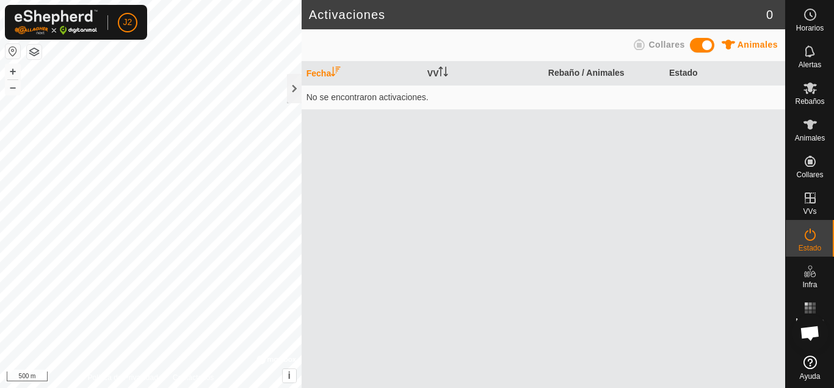
click at [709, 40] on span at bounding box center [702, 45] width 24 height 15
click at [701, 44] on span at bounding box center [702, 45] width 24 height 15
click at [295, 89] on div at bounding box center [294, 88] width 15 height 29
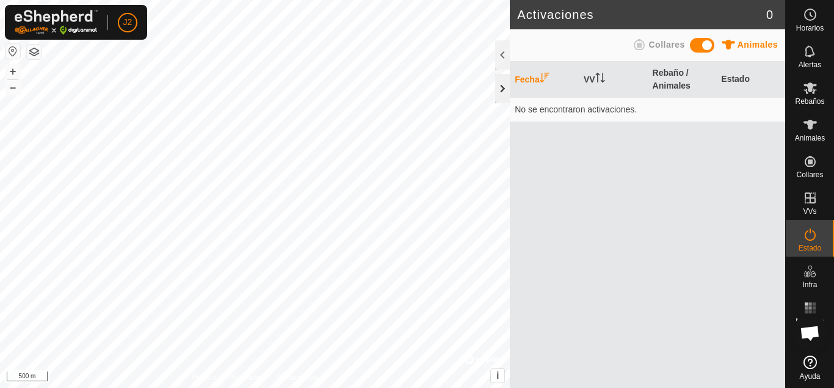
click at [505, 87] on div at bounding box center [502, 88] width 15 height 29
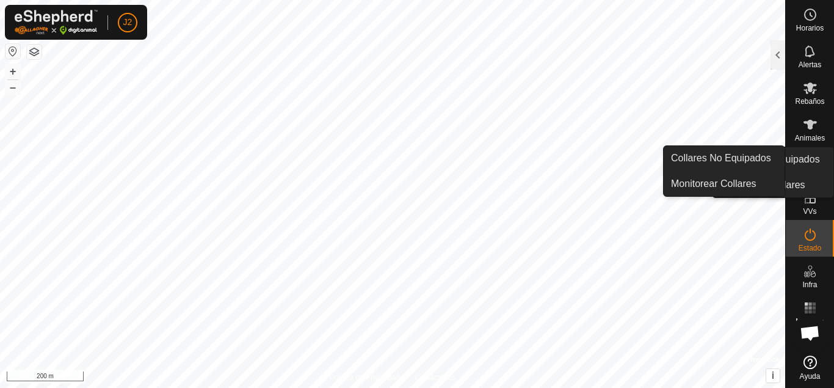
click at [799, 173] on link "Monitorear Collares" at bounding box center [772, 185] width 121 height 24
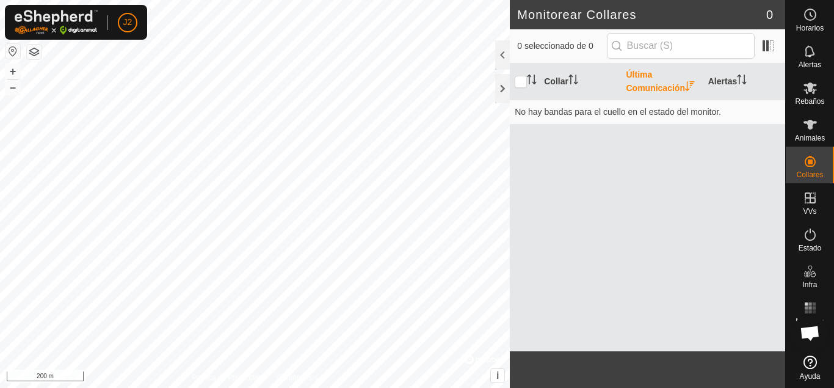
click at [635, 88] on th "Última Comunicación" at bounding box center [662, 81] width 82 height 37
click at [523, 78] on input "checkbox" at bounding box center [521, 82] width 12 height 12
checkbox input "true"
click at [499, 96] on div at bounding box center [502, 88] width 15 height 29
